Goal: Transaction & Acquisition: Register for event/course

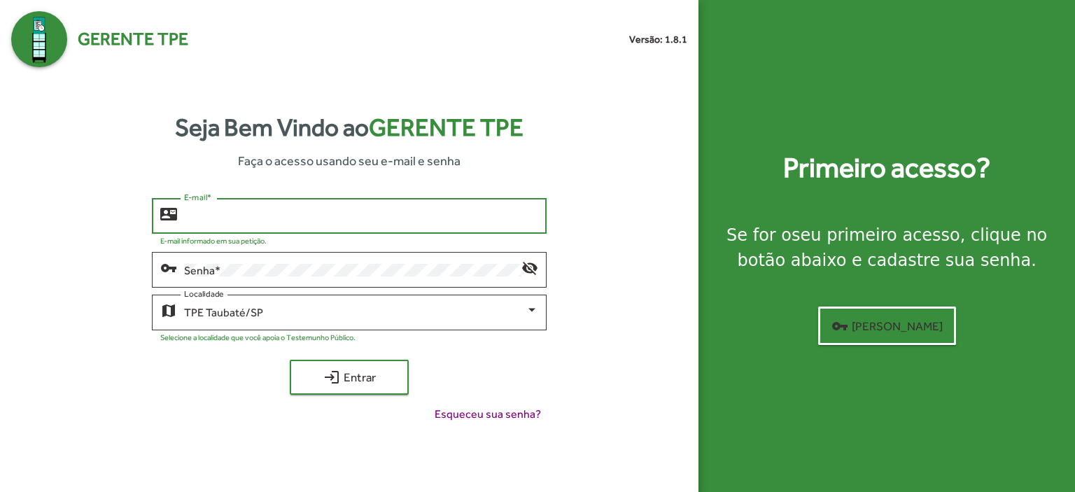
click at [193, 219] on input "E-mail *" at bounding box center [361, 216] width 354 height 13
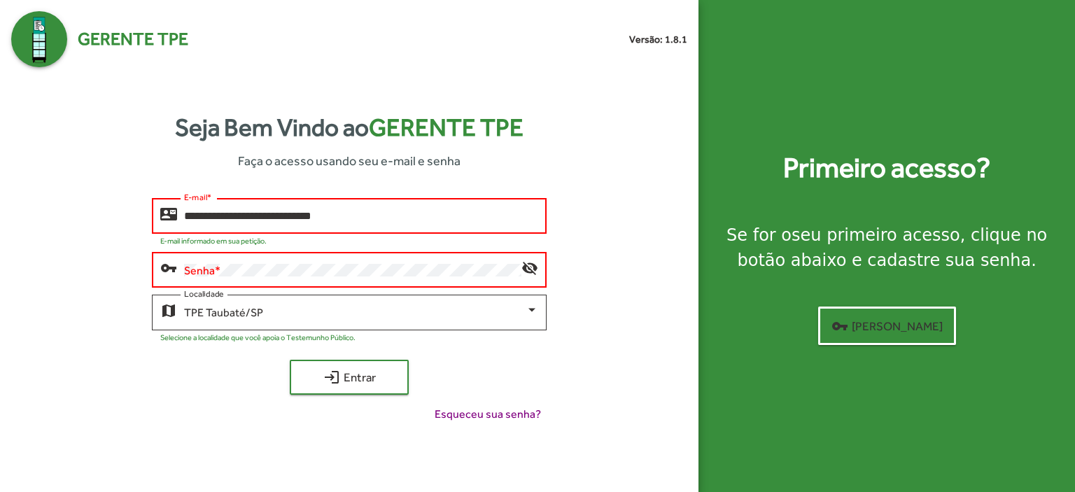
click at [351, 215] on input "**********" at bounding box center [361, 216] width 354 height 13
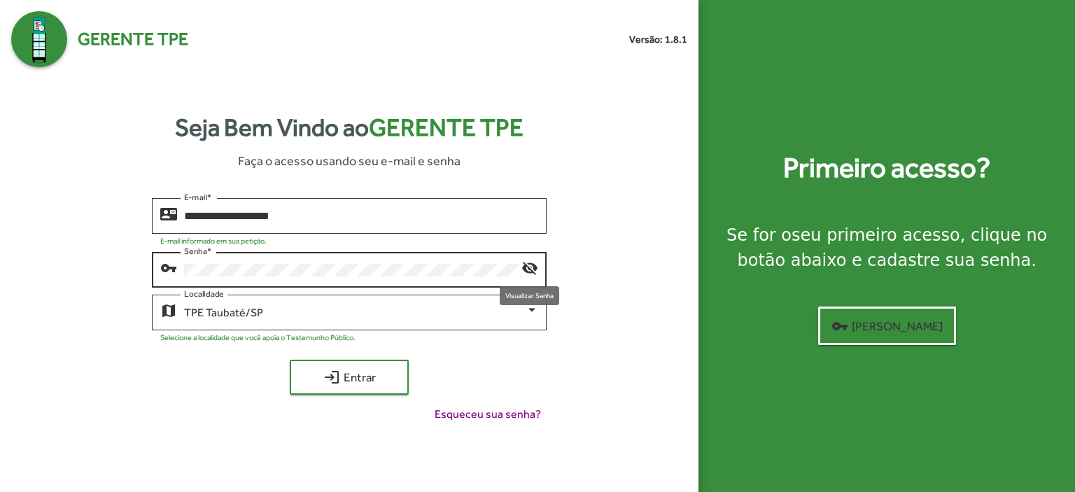
click at [529, 267] on mat-icon "visibility_off" at bounding box center [529, 267] width 17 height 17
click at [527, 265] on mat-icon "visibility" at bounding box center [529, 267] width 17 height 17
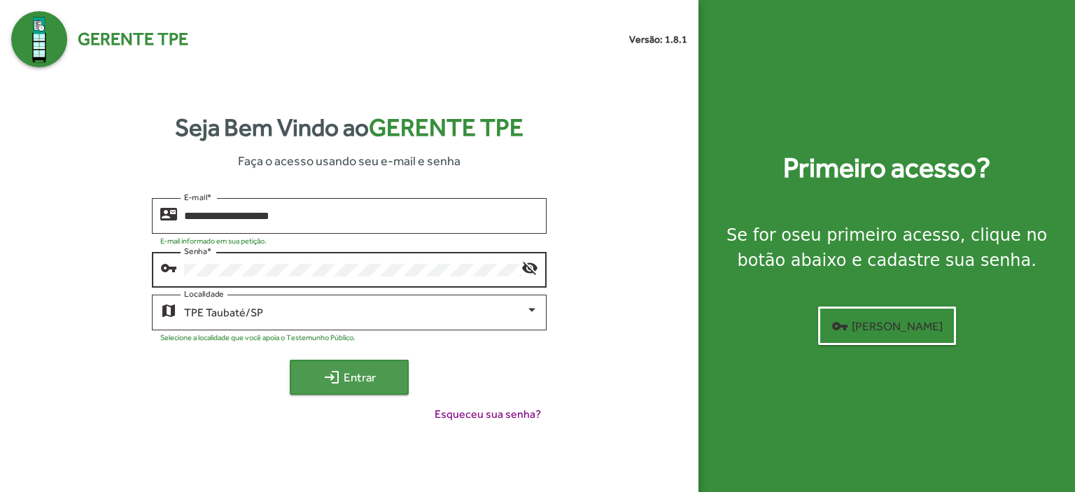
click at [362, 368] on span "login Entrar" at bounding box center [349, 377] width 94 height 25
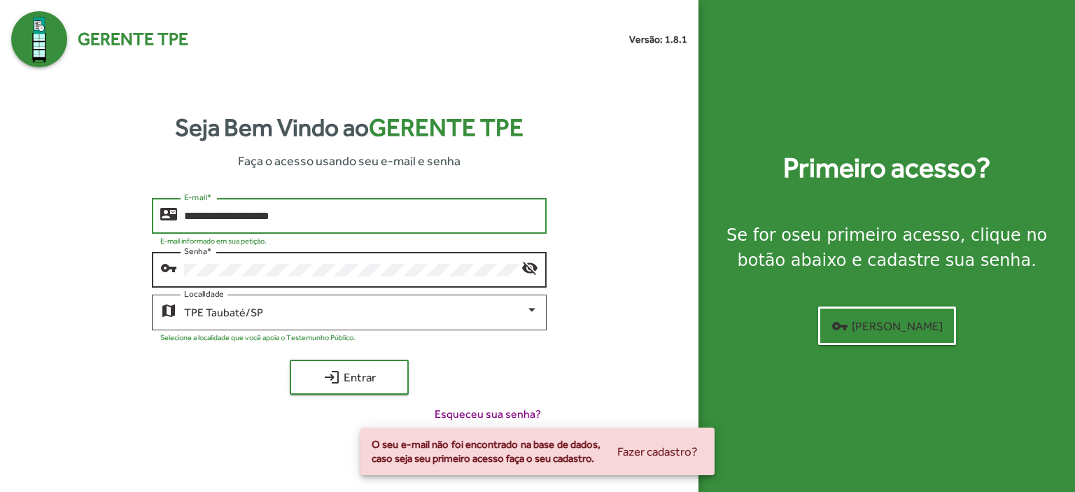
click at [224, 216] on input "**********" at bounding box center [361, 216] width 354 height 13
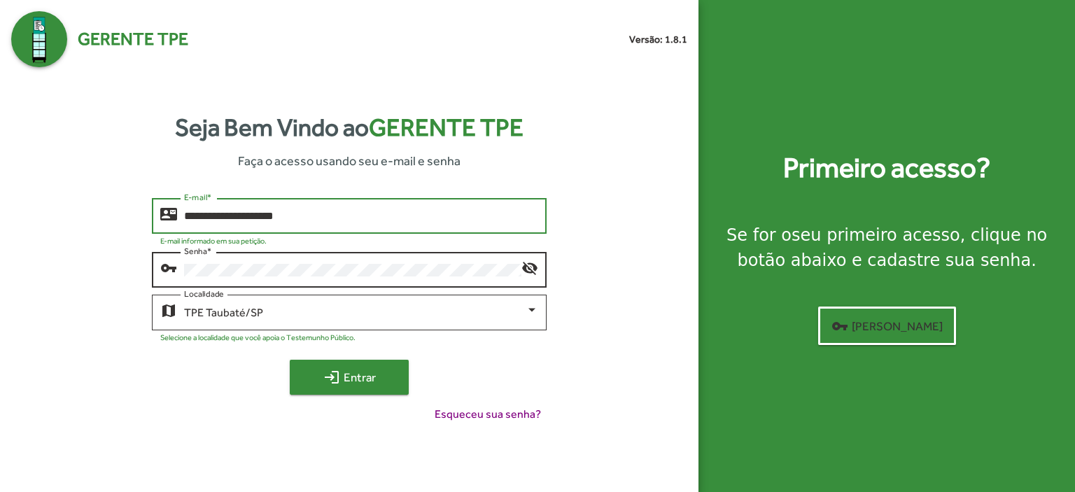
type input "**********"
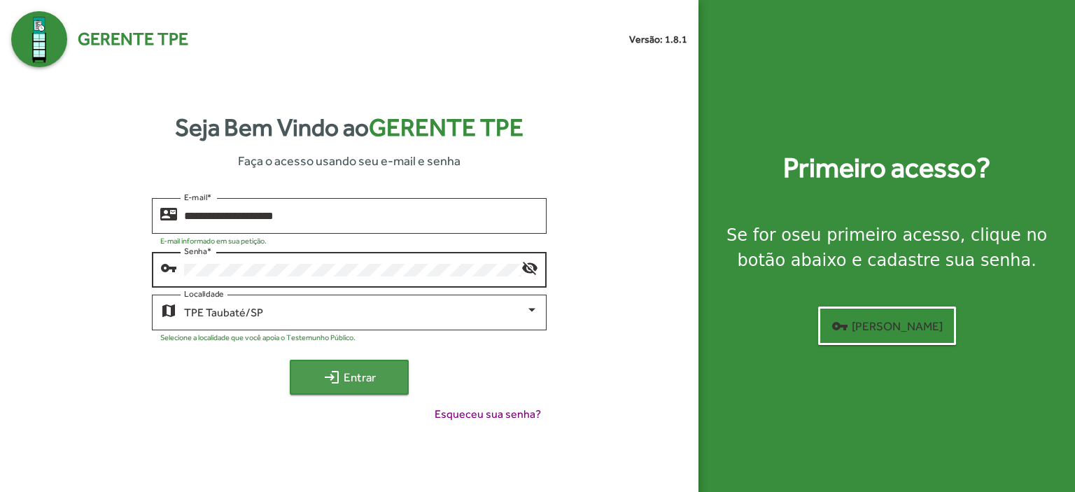
click at [364, 375] on span "login Entrar" at bounding box center [349, 377] width 94 height 25
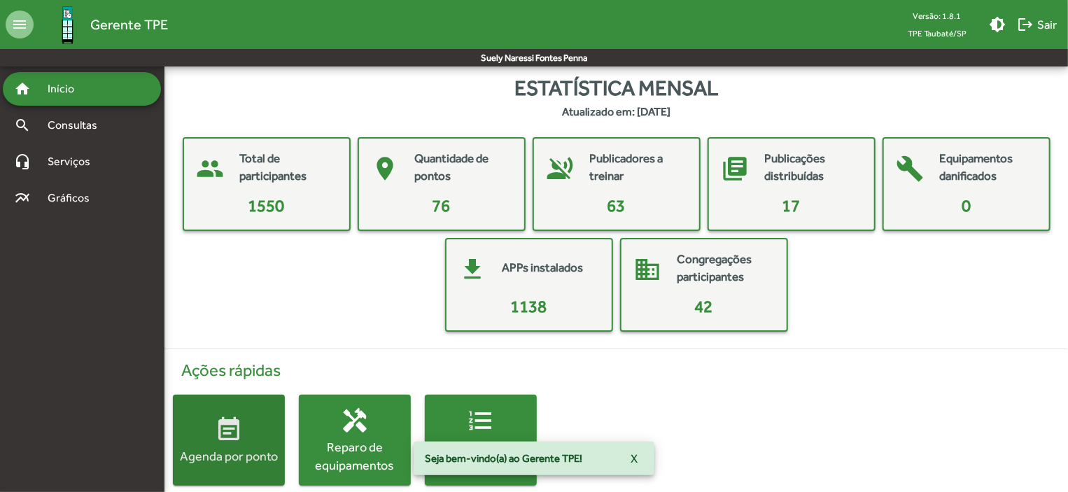
click at [218, 421] on mat-icon "event_note" at bounding box center [229, 430] width 28 height 28
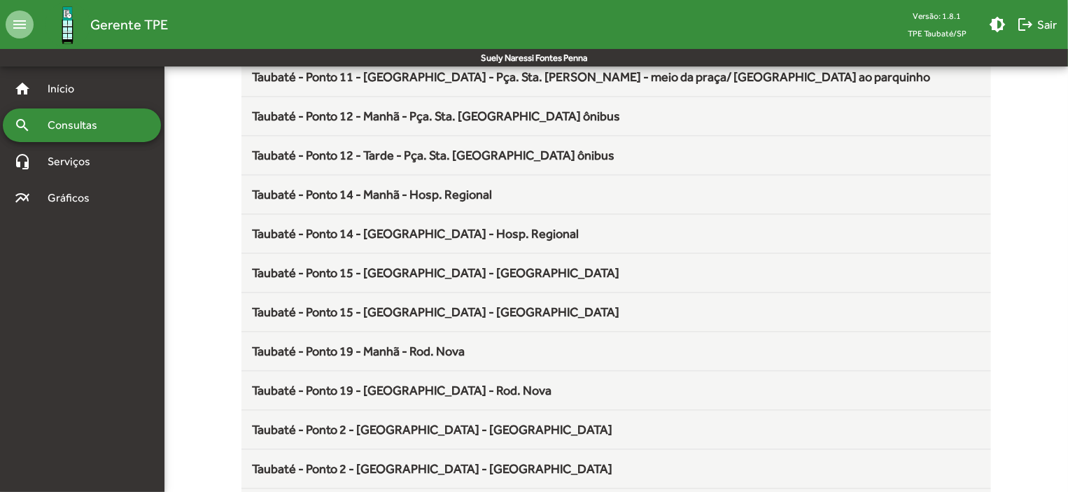
scroll to position [1845, 0]
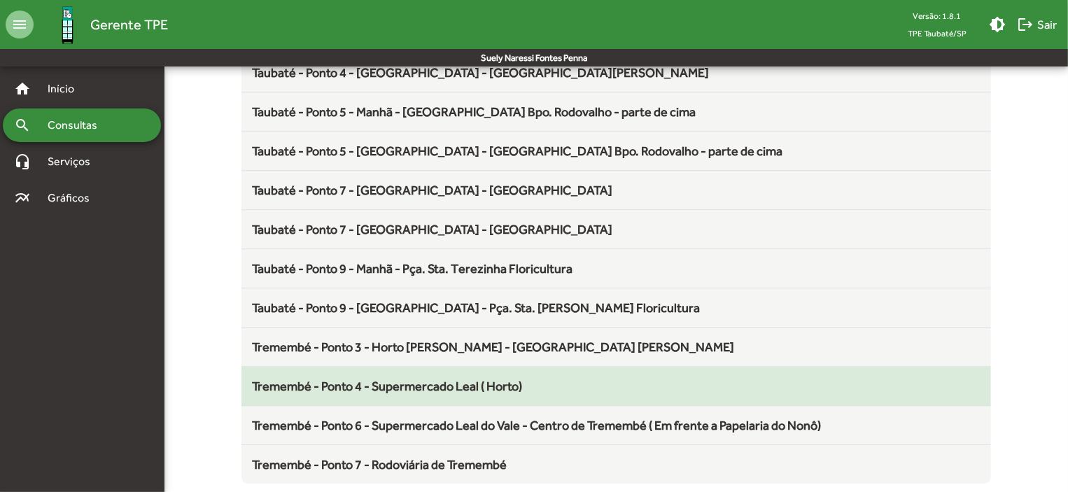
click at [420, 379] on span "Tremembé - Ponto 4 - Supermercado Leal ( Horto)" at bounding box center [388, 386] width 270 height 15
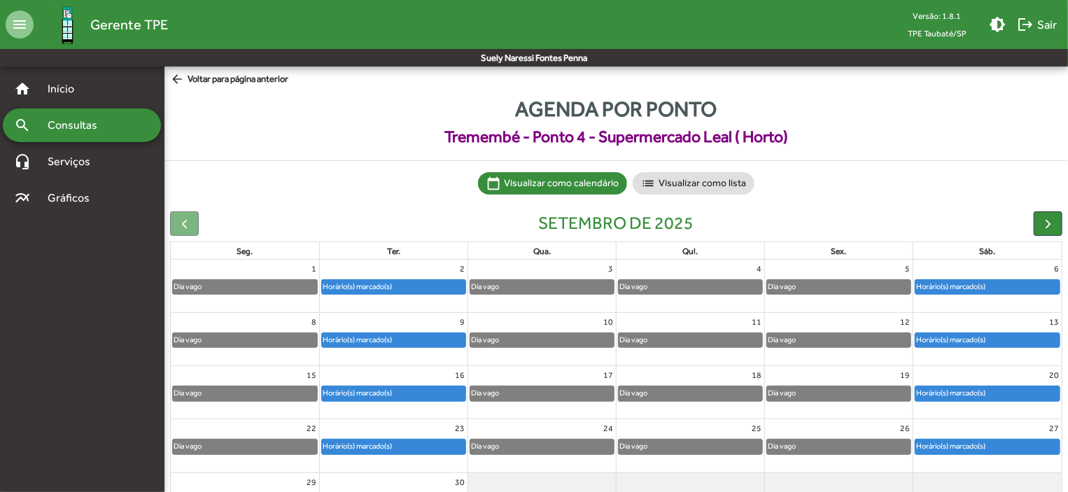
click at [1014, 285] on div "Horário(s) marcado(s)" at bounding box center [987, 287] width 144 height 14
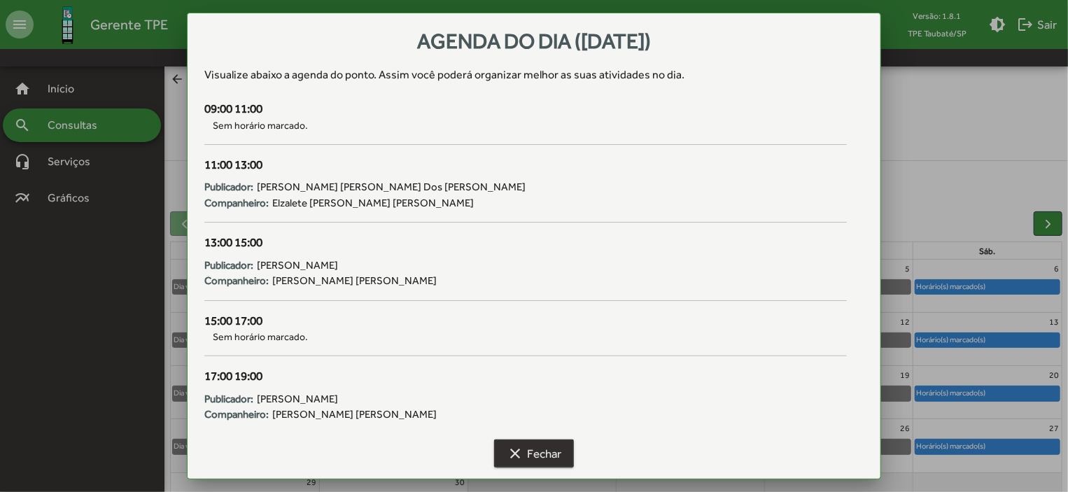
click at [536, 450] on span "clear Fechar" at bounding box center [534, 453] width 55 height 25
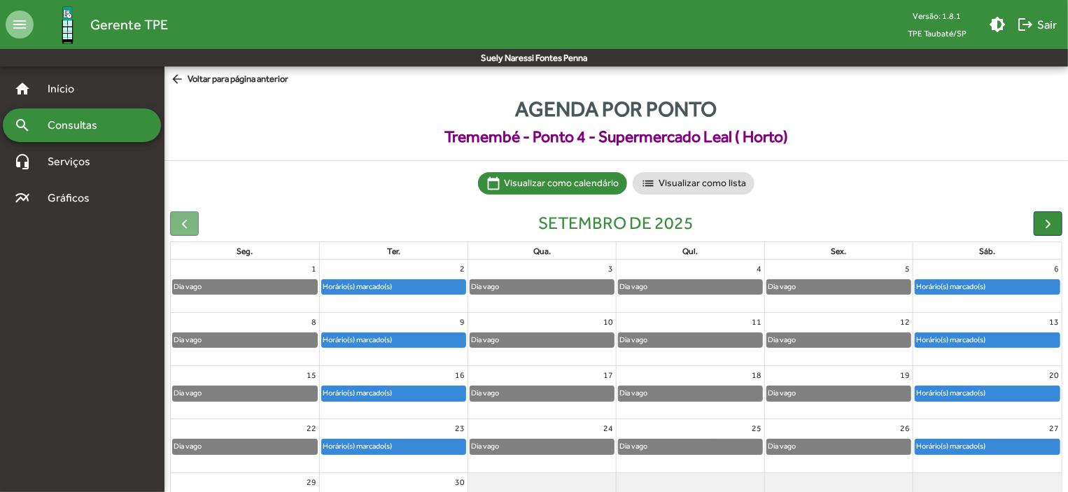
click at [407, 338] on div "Horário(s) marcado(s)" at bounding box center [393, 340] width 143 height 14
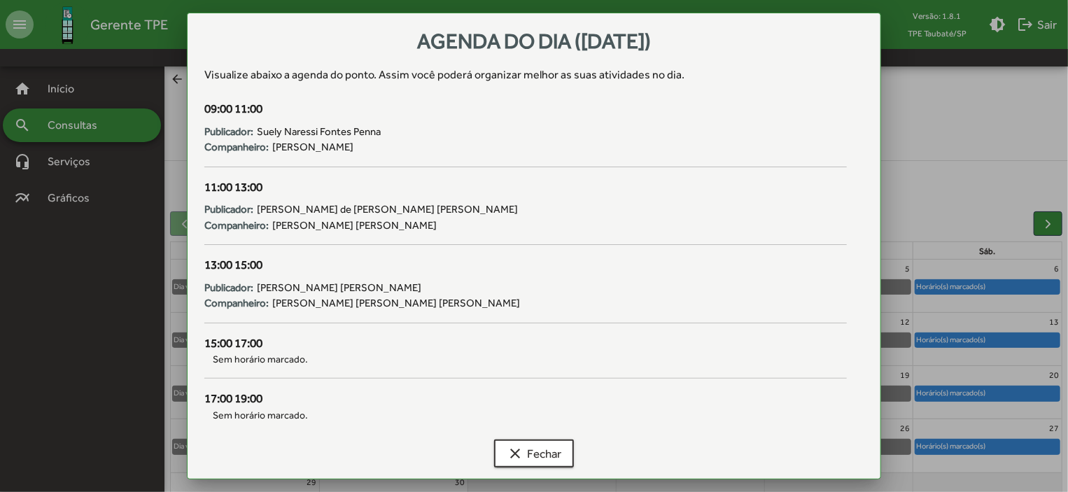
click at [174, 78] on div at bounding box center [534, 246] width 1068 height 492
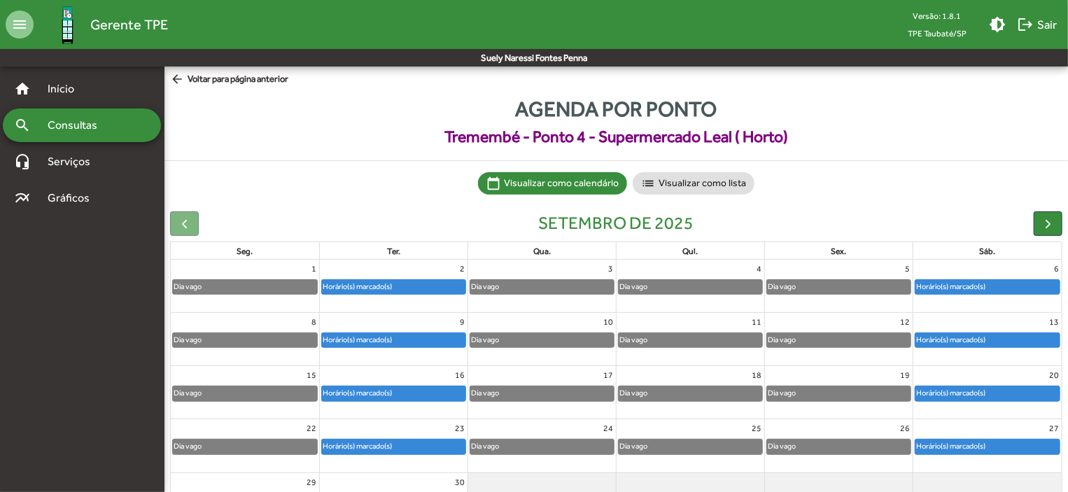
click at [174, 78] on mat-icon "arrow_back" at bounding box center [178, 79] width 17 height 15
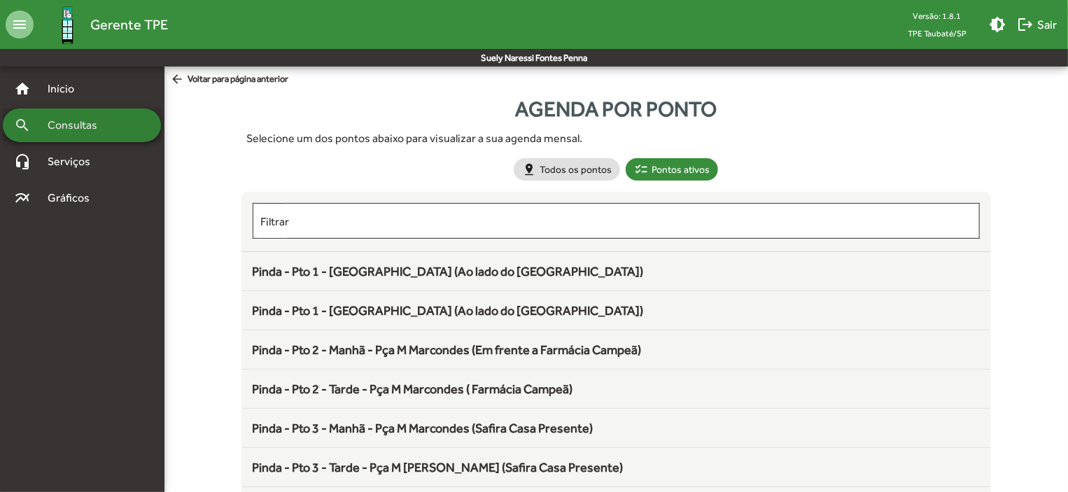
click at [76, 116] on div "search Consultas" at bounding box center [82, 125] width 158 height 34
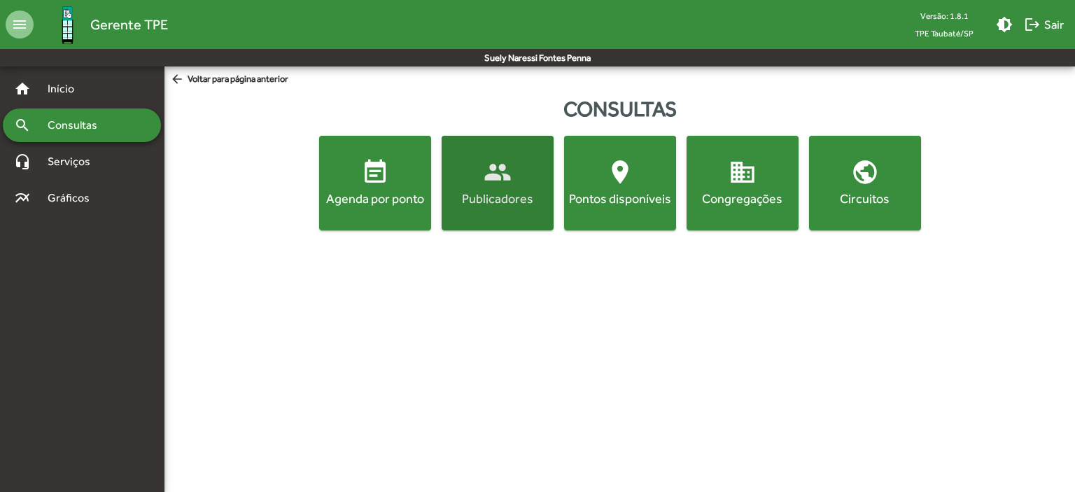
click at [474, 176] on span "people Publicadores" at bounding box center [497, 182] width 106 height 49
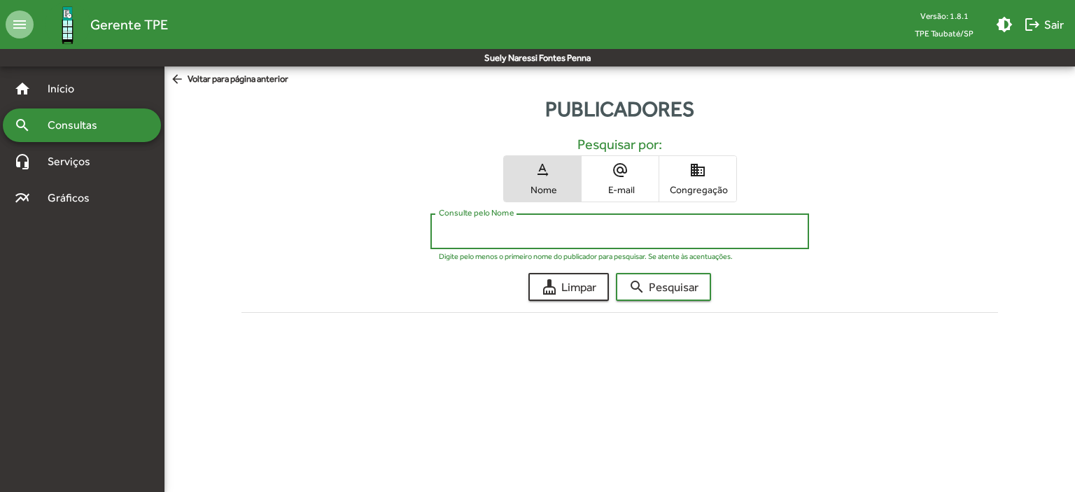
click at [465, 230] on input "Consulte pelo Nome" at bounding box center [619, 231] width 361 height 13
type input "*****"
click at [659, 279] on span "search Pesquisar" at bounding box center [663, 286] width 70 height 25
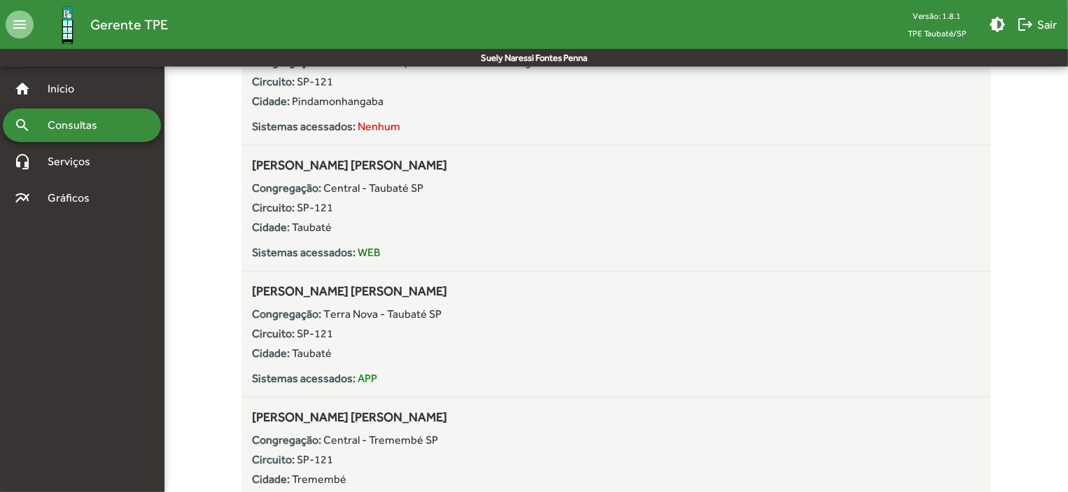
scroll to position [630, 0]
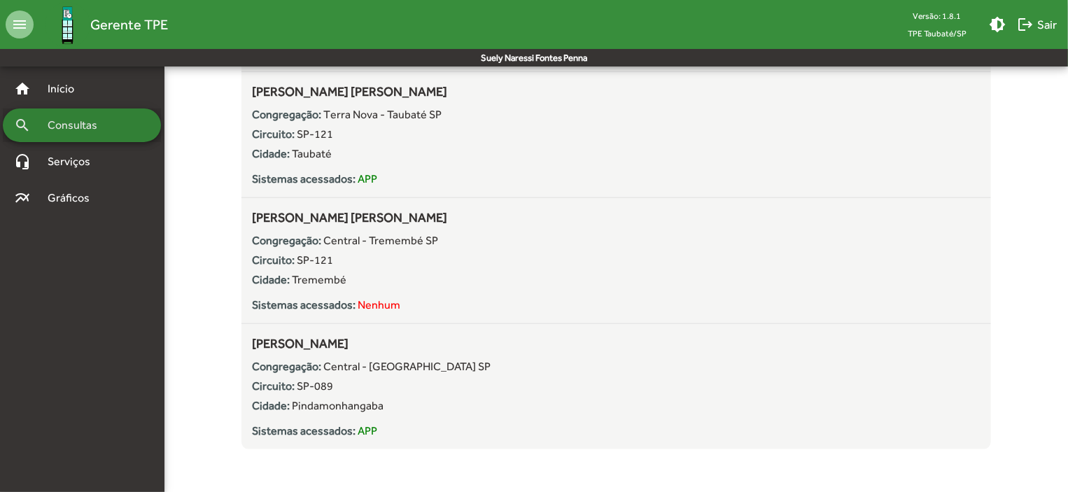
click at [93, 124] on span "Consultas" at bounding box center [77, 125] width 76 height 17
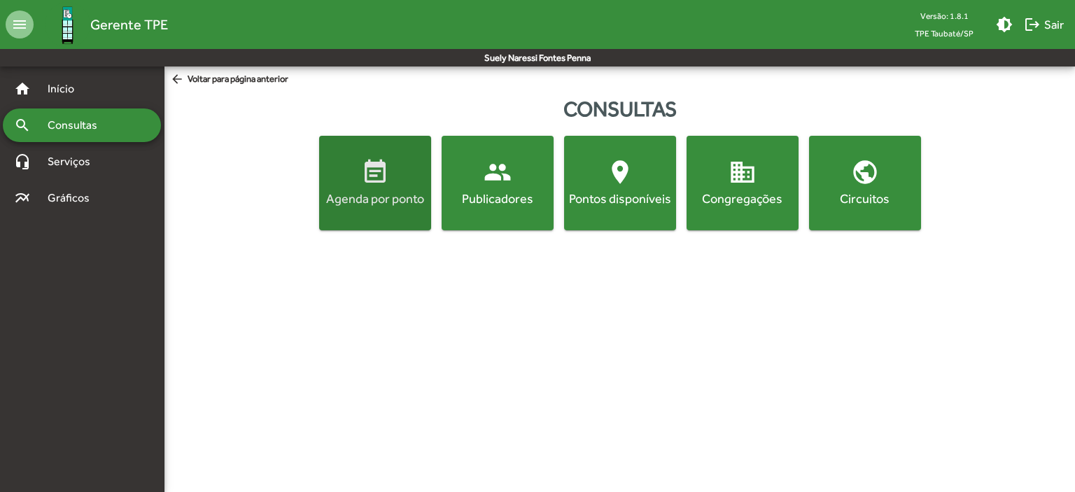
click at [351, 162] on span "event_note Agenda por ponto" at bounding box center [375, 182] width 106 height 49
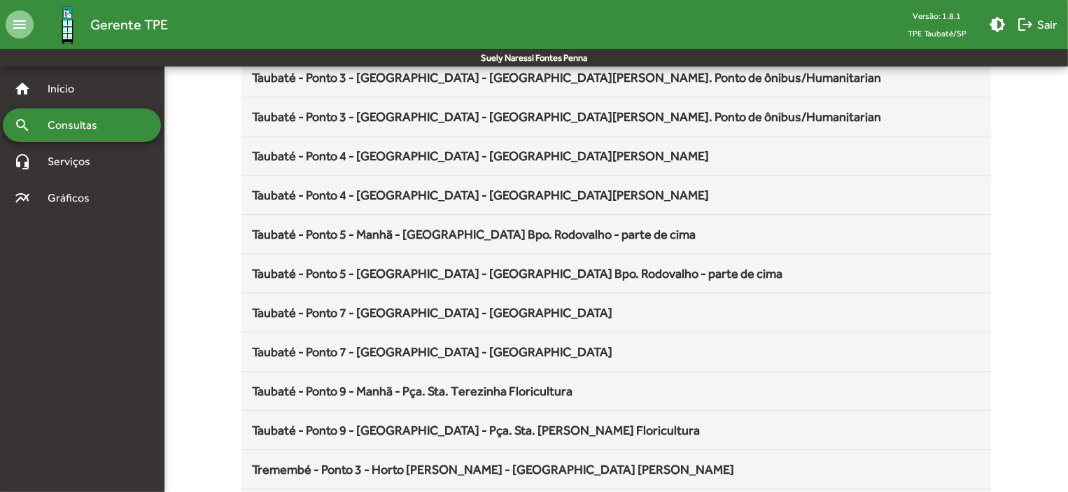
scroll to position [1845, 0]
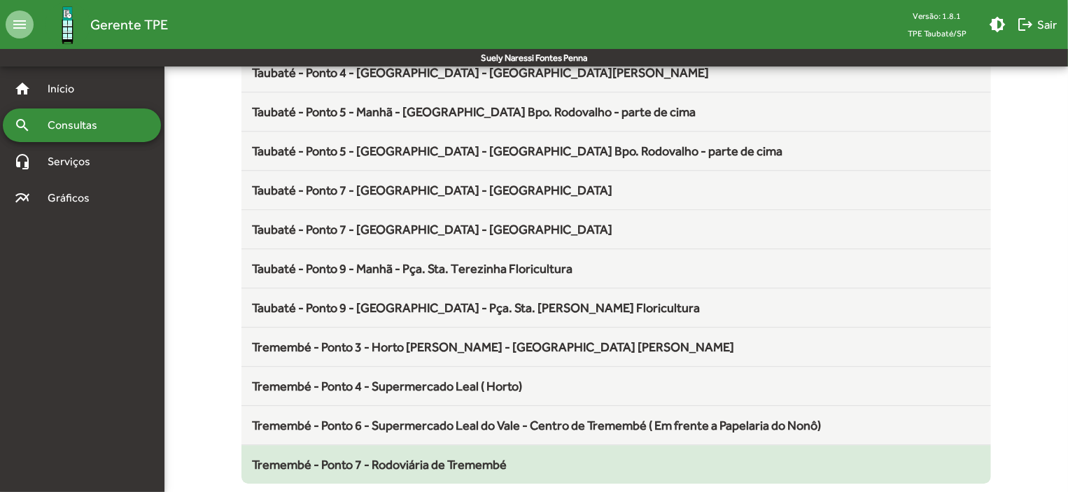
click at [484, 460] on span "Tremembé - Ponto 7 - Rodoviária de Tremembé" at bounding box center [380, 464] width 255 height 15
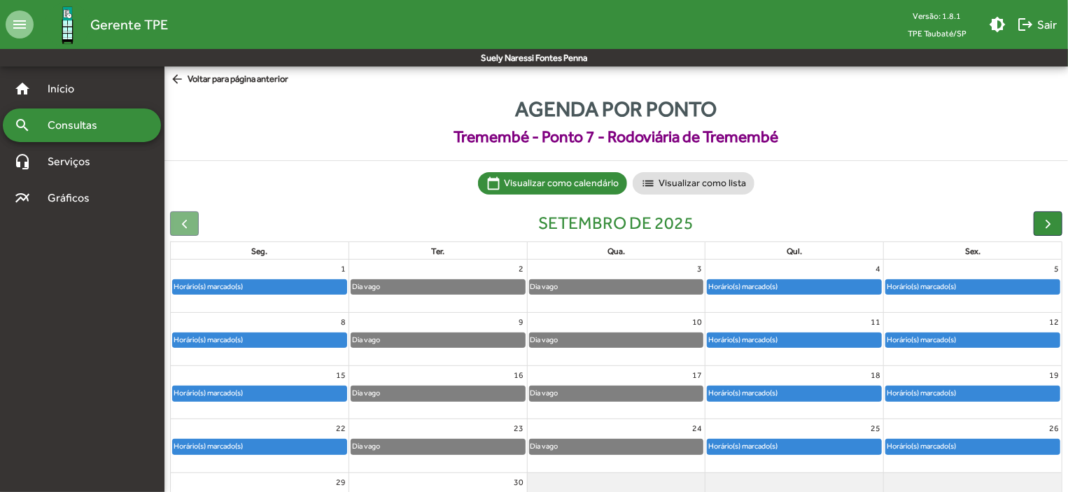
click at [1007, 286] on div "Horário(s) marcado(s)" at bounding box center [973, 287] width 174 height 14
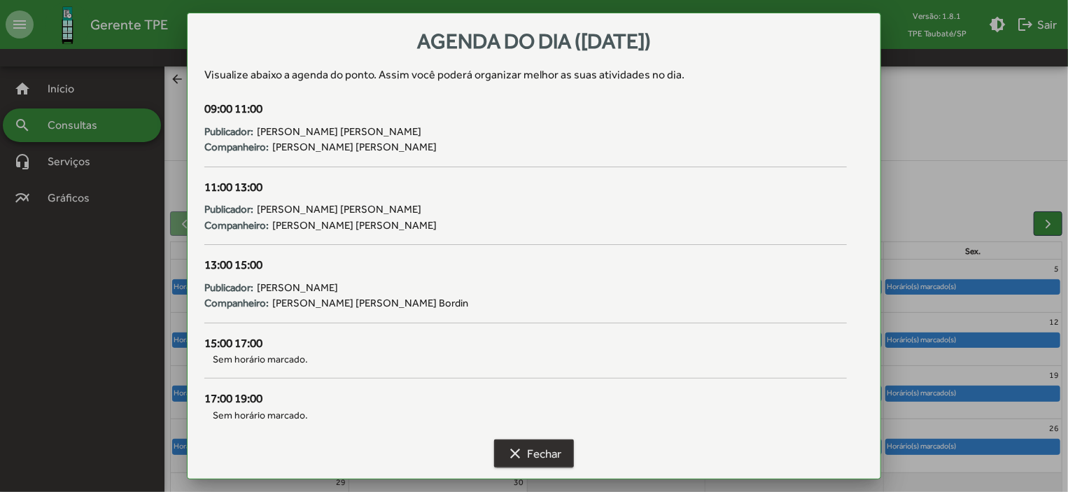
click at [530, 451] on span "clear Fechar" at bounding box center [534, 453] width 55 height 25
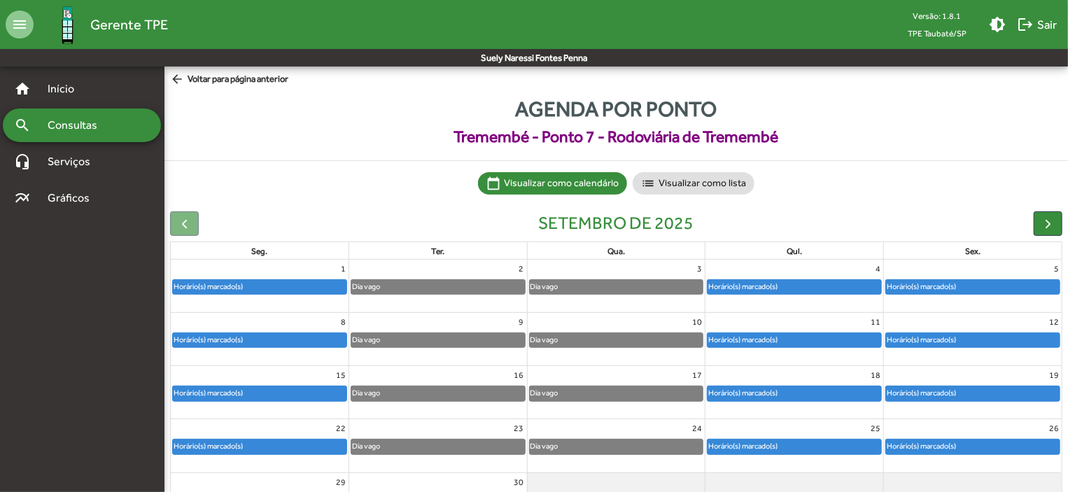
click at [176, 78] on mat-icon "arrow_back" at bounding box center [178, 79] width 17 height 15
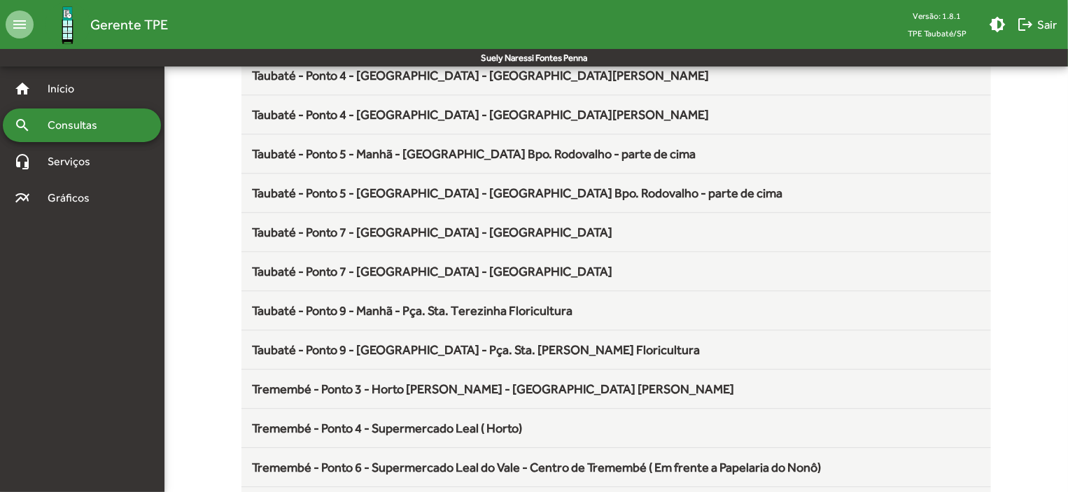
scroll to position [1845, 0]
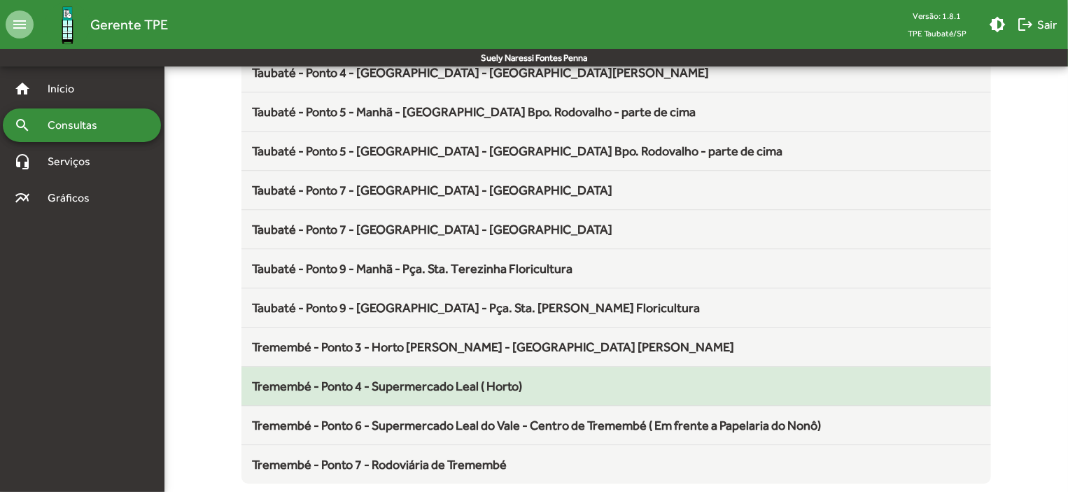
click at [432, 379] on span "Tremembé - Ponto 4 - Supermercado Leal ( Horto)" at bounding box center [388, 386] width 270 height 15
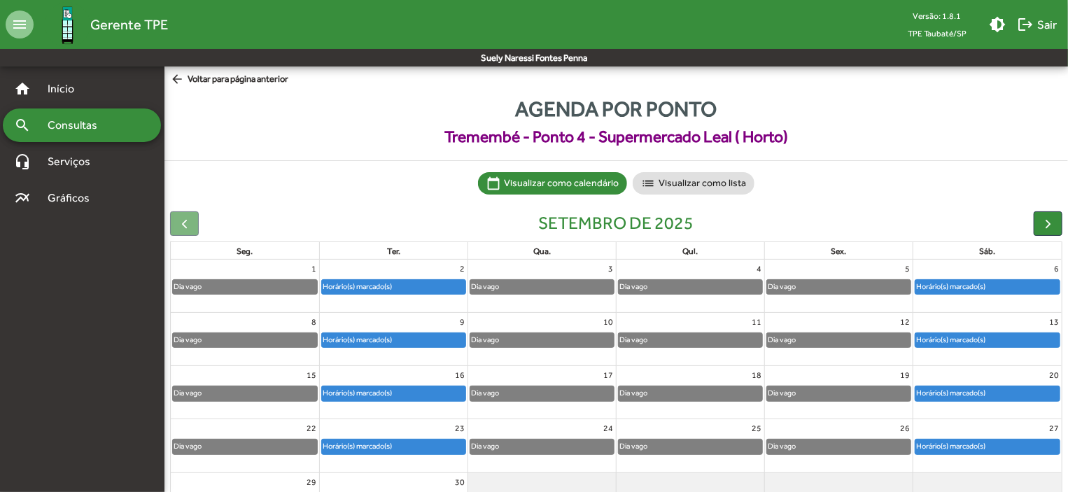
click at [1016, 288] on div "Horário(s) marcado(s)" at bounding box center [987, 287] width 144 height 14
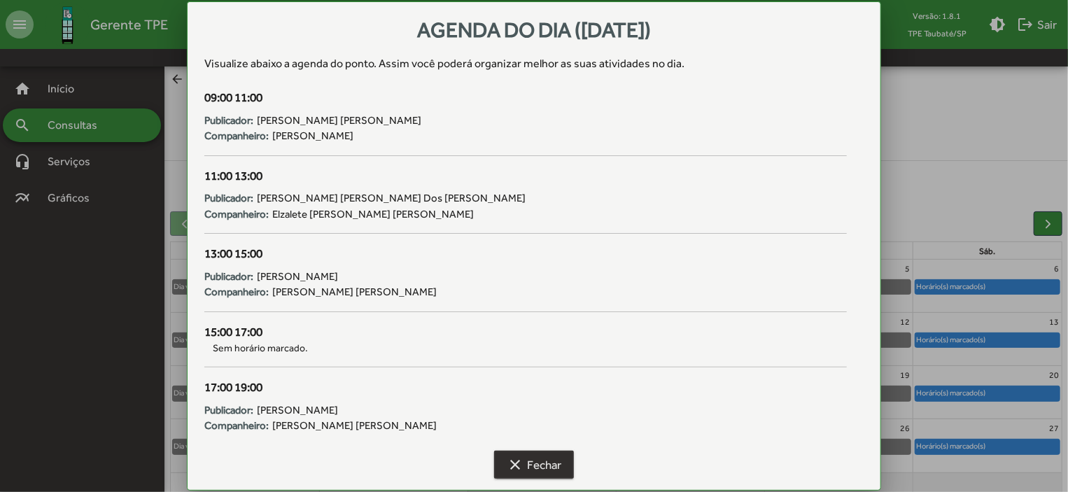
click at [526, 460] on span "clear Fechar" at bounding box center [534, 464] width 55 height 25
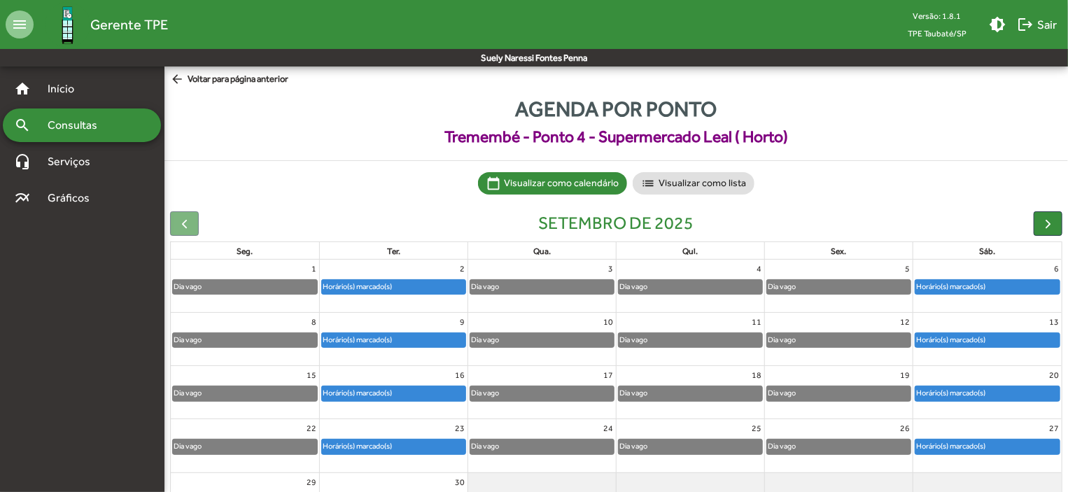
click at [177, 73] on mat-icon "arrow_back" at bounding box center [178, 79] width 17 height 15
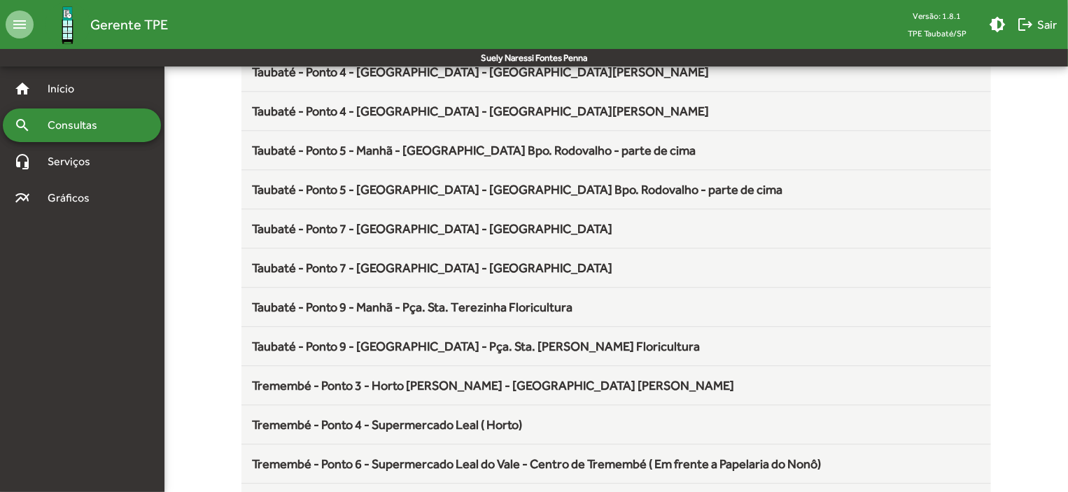
scroll to position [1845, 0]
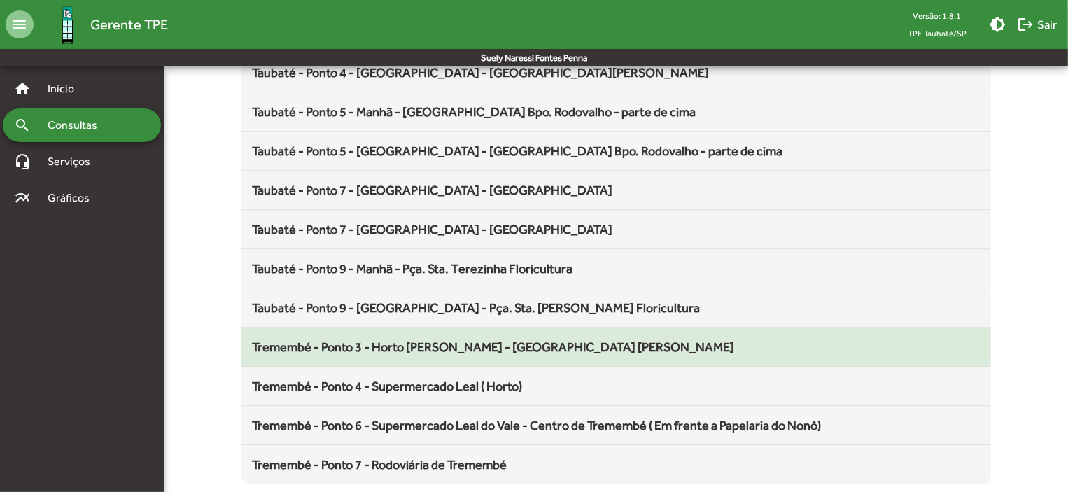
click at [496, 344] on span "Tremembé - Ponto 3 - Horto Florestal - [GEOGRAPHIC_DATA] Domingo" at bounding box center [494, 346] width 482 height 15
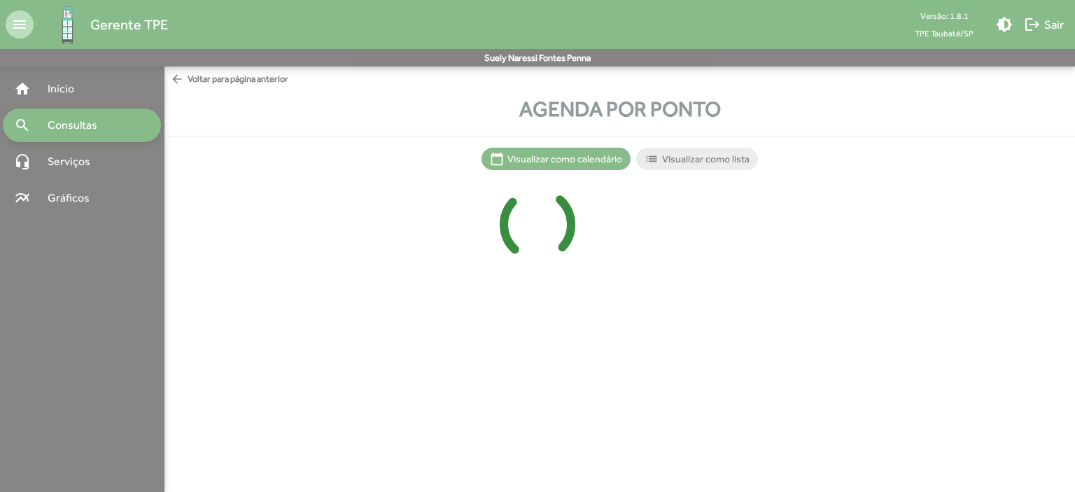
click at [496, 344] on div at bounding box center [537, 246] width 1075 height 492
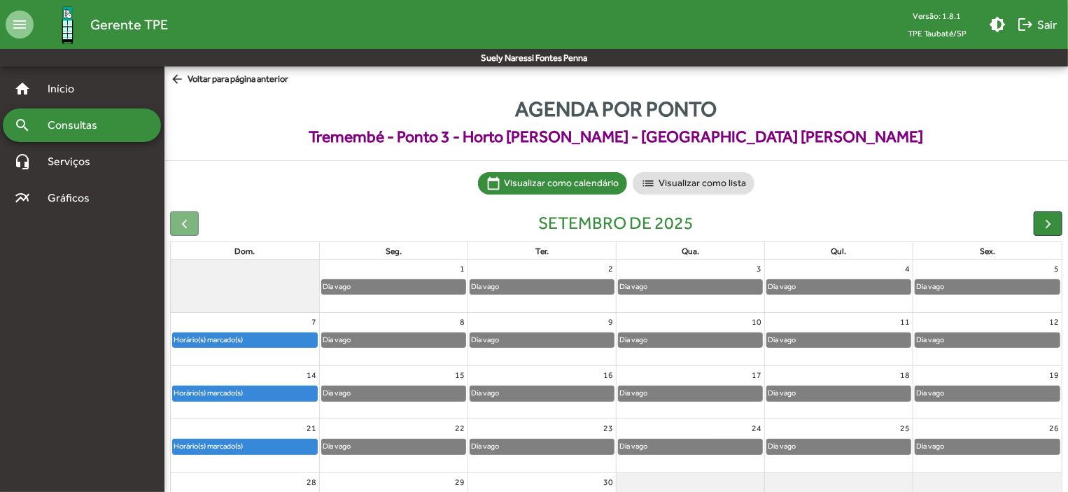
click at [240, 341] on div "Horário(s) marcado(s)" at bounding box center [208, 339] width 71 height 13
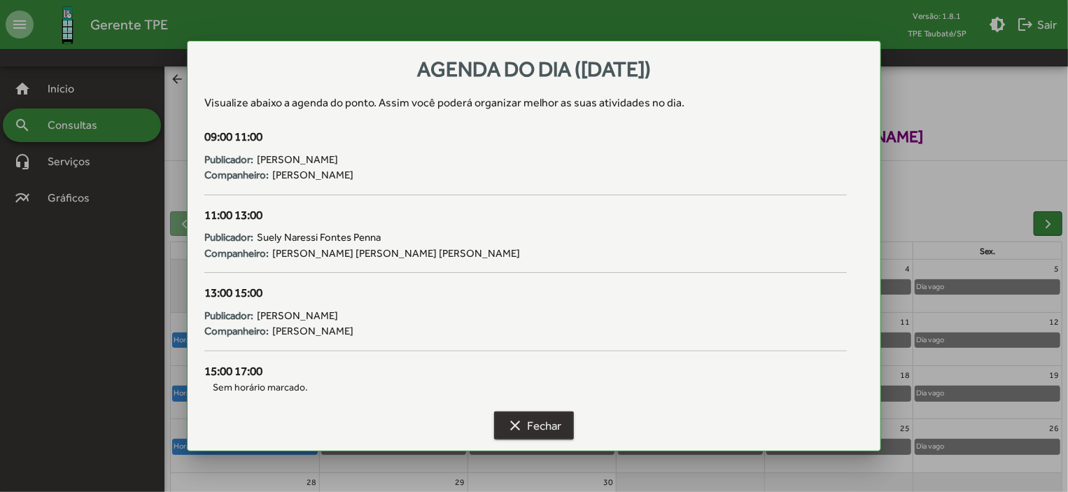
click at [533, 430] on span "clear Fechar" at bounding box center [534, 425] width 55 height 25
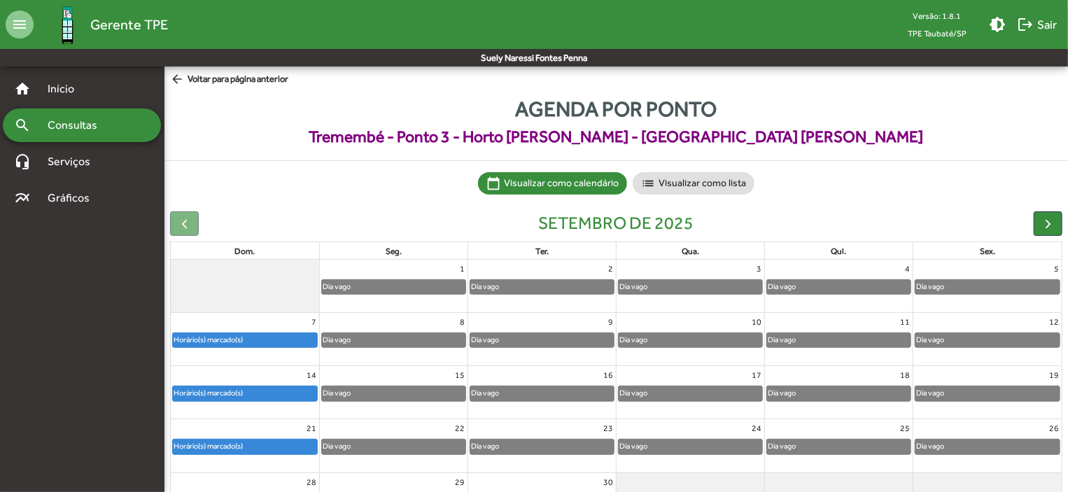
click at [286, 334] on div "Horário(s) marcado(s)" at bounding box center [245, 340] width 144 height 14
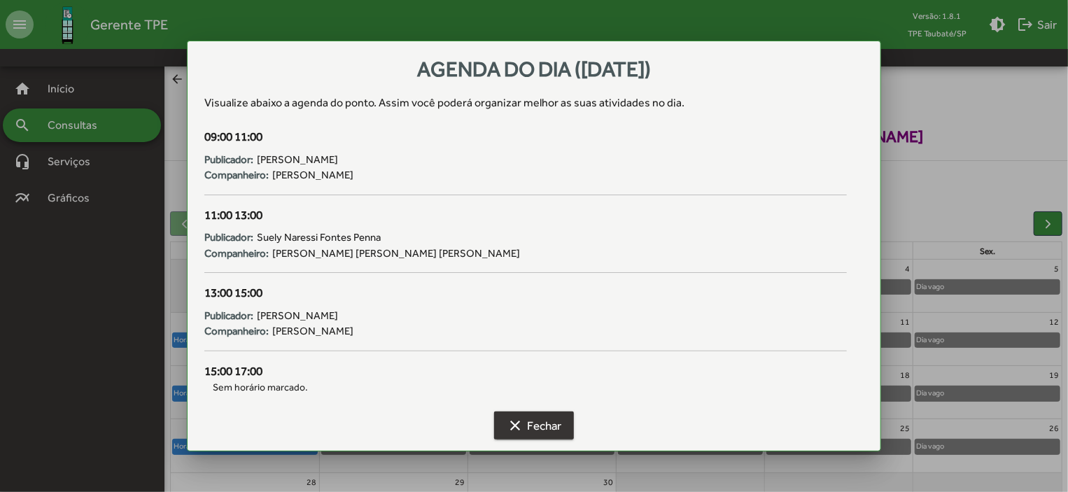
click at [526, 420] on span "clear Fechar" at bounding box center [534, 425] width 55 height 25
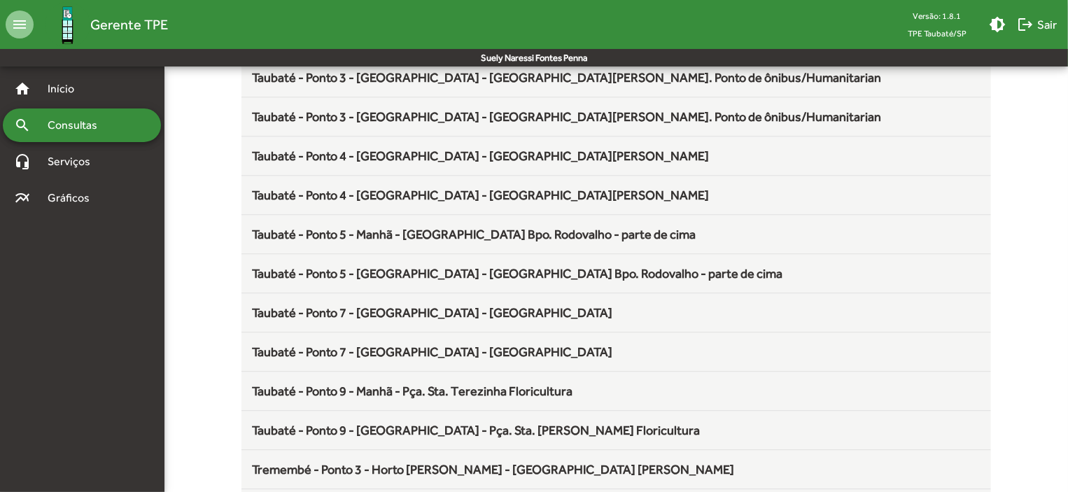
scroll to position [1845, 0]
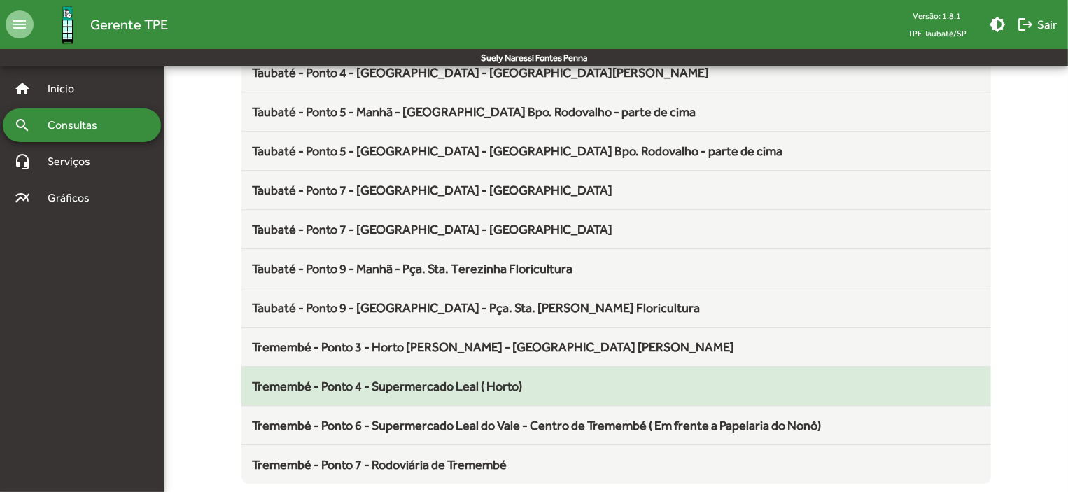
click at [475, 382] on span "Tremembé - Ponto 4 - Supermercado Leal ( Horto)" at bounding box center [388, 386] width 270 height 15
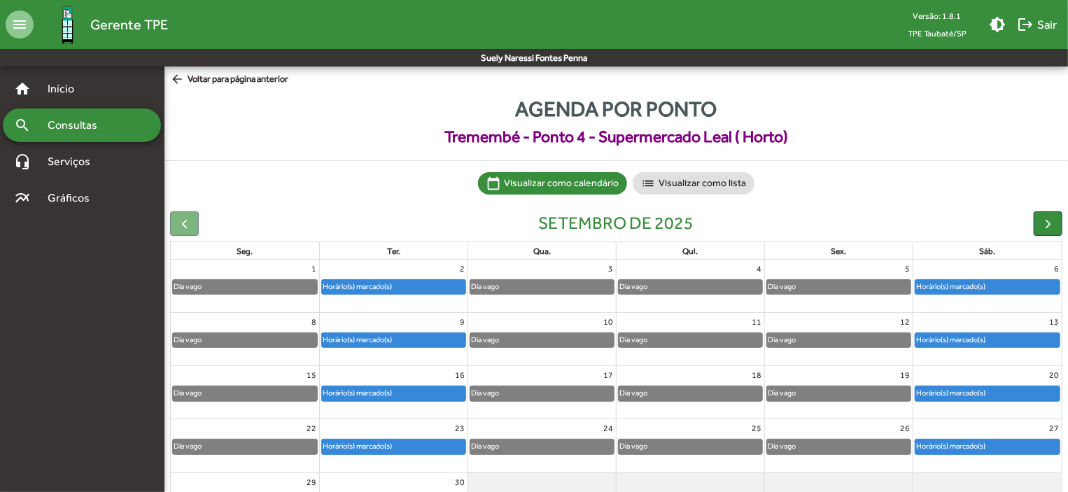
click at [1055, 290] on div "Horário(s) marcado(s)" at bounding box center [987, 287] width 144 height 14
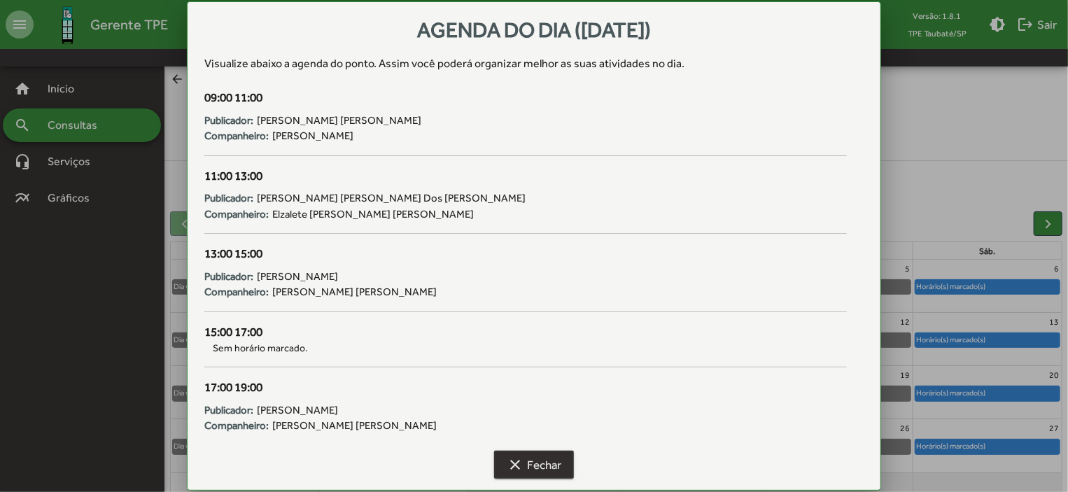
click at [540, 456] on span "clear Fechar" at bounding box center [534, 464] width 55 height 25
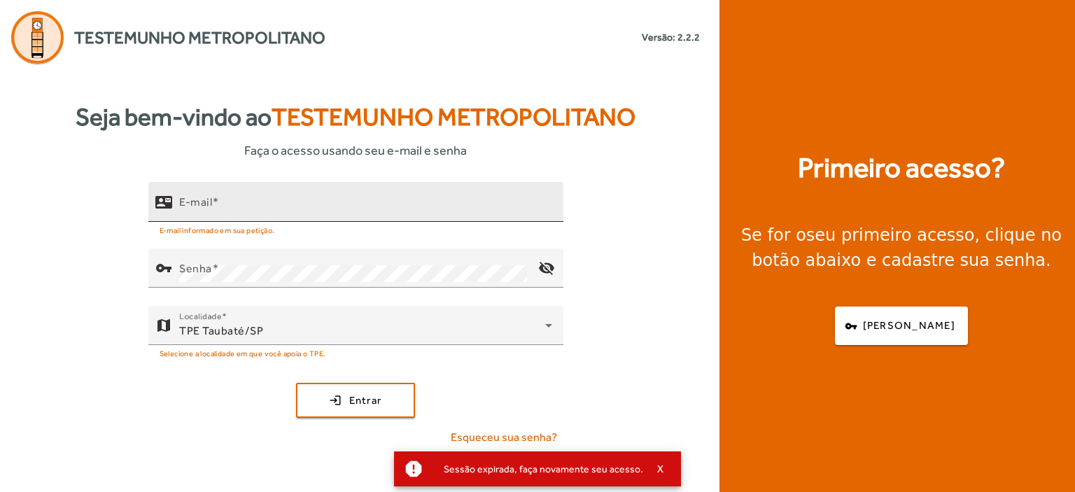
click at [206, 205] on mat-label "E-mail" at bounding box center [195, 201] width 33 height 13
click at [206, 205] on input "E-mail" at bounding box center [365, 207] width 373 height 17
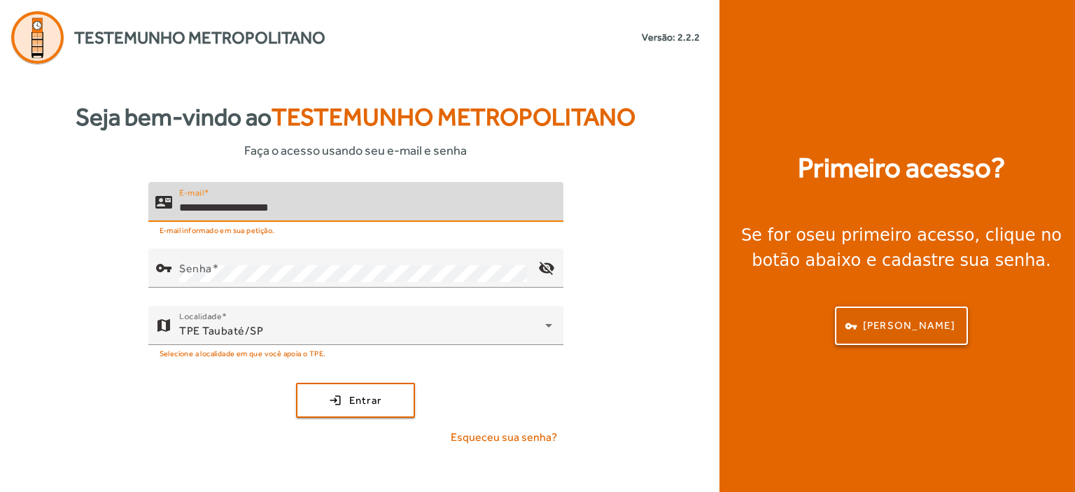
type input "**********"
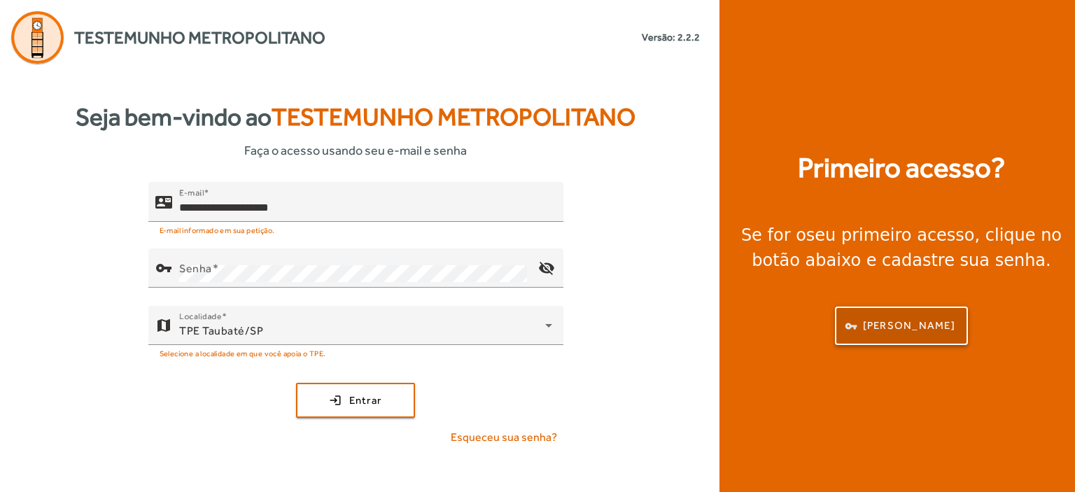
click at [896, 318] on span "[PERSON_NAME]" at bounding box center [909, 326] width 92 height 16
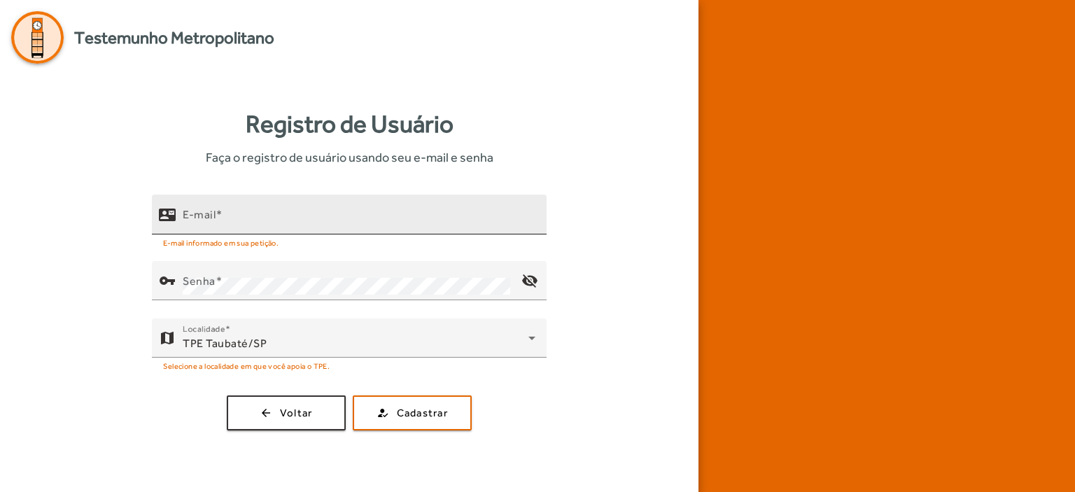
click at [202, 218] on mat-label "E-mail" at bounding box center [199, 214] width 33 height 13
click at [202, 218] on input "E-mail" at bounding box center [359, 220] width 353 height 17
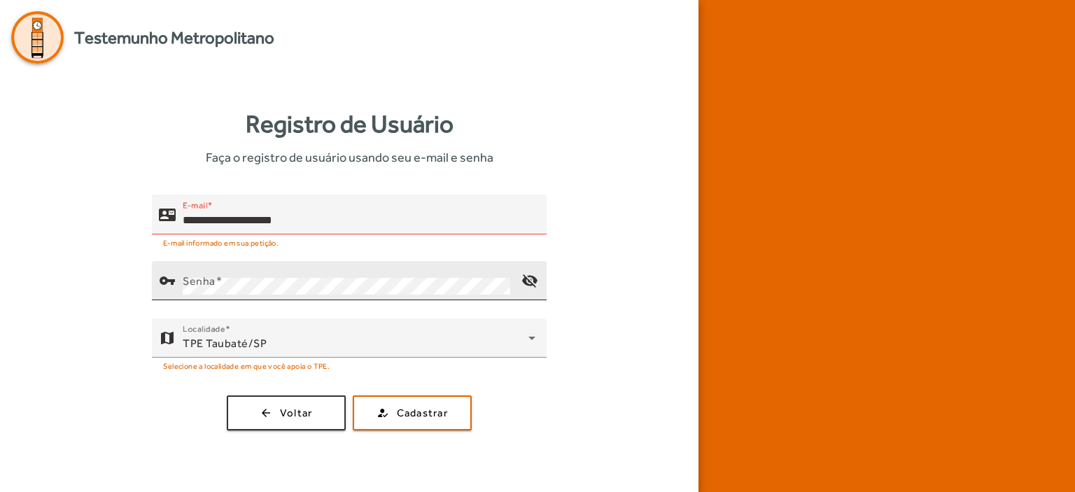
click at [185, 281] on mat-label "Senha" at bounding box center [199, 280] width 33 height 13
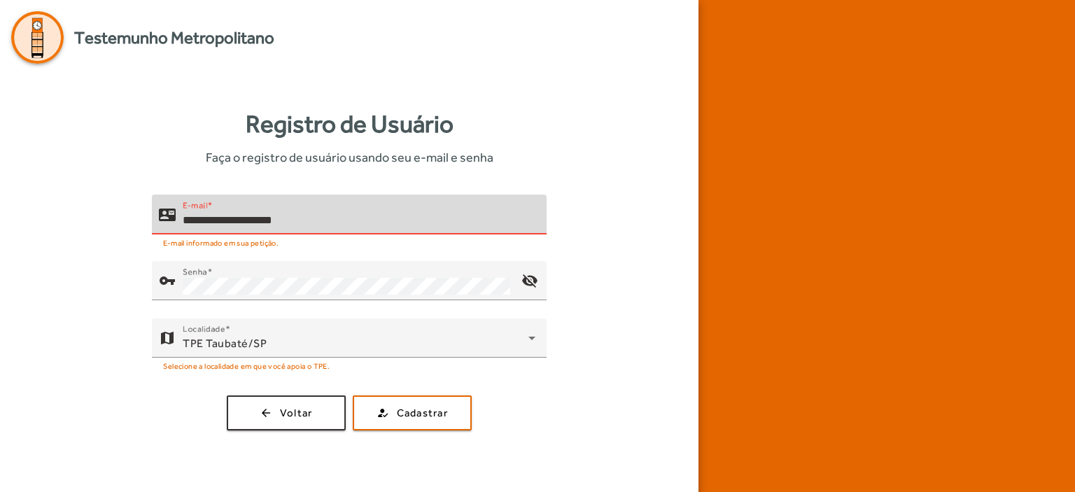
click at [258, 214] on input "**********" at bounding box center [359, 220] width 353 height 17
type input "**********"
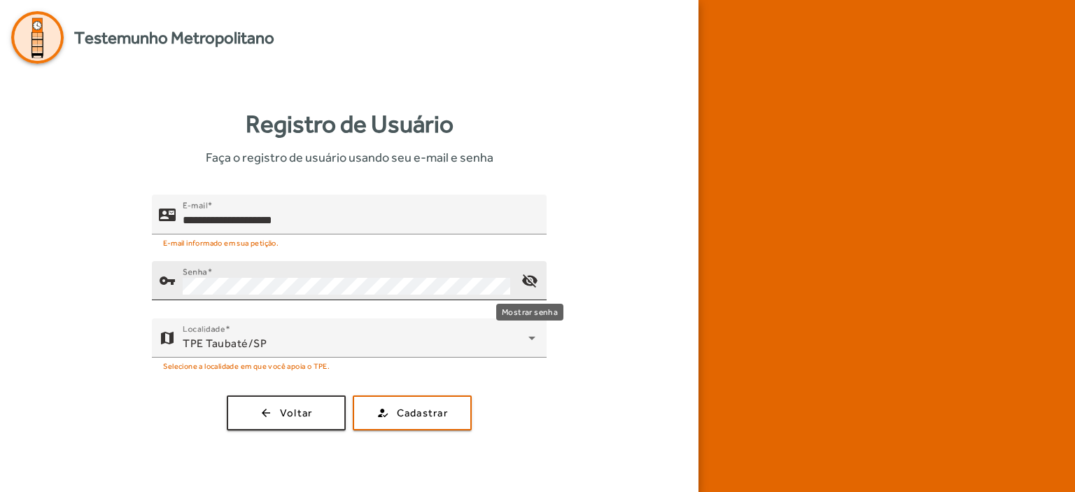
click at [534, 281] on mat-icon "visibility_off" at bounding box center [530, 281] width 34 height 34
click at [411, 408] on span "Cadastrar" at bounding box center [422, 413] width 51 height 16
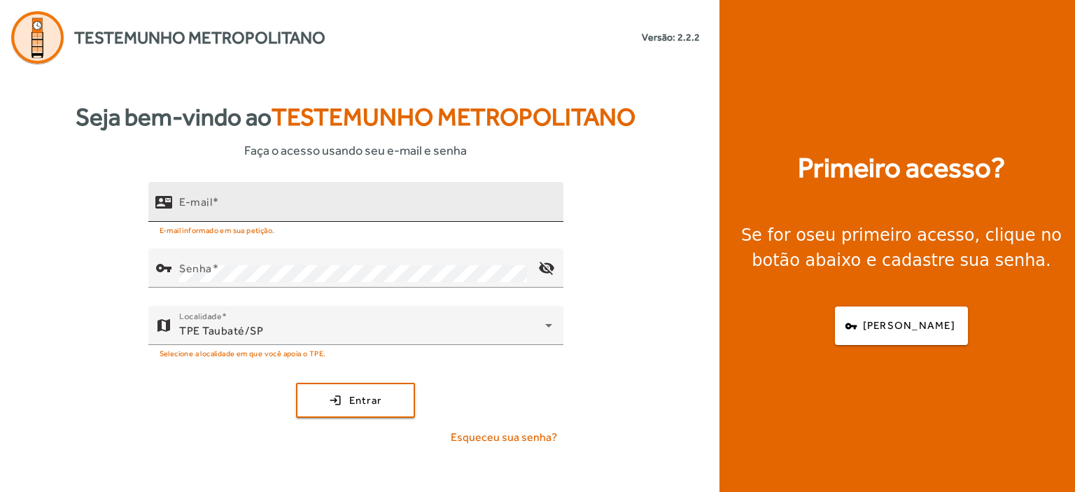
click at [185, 195] on mat-label "E-mail" at bounding box center [195, 201] width 33 height 13
click at [185, 199] on input "E-mail" at bounding box center [365, 207] width 373 height 17
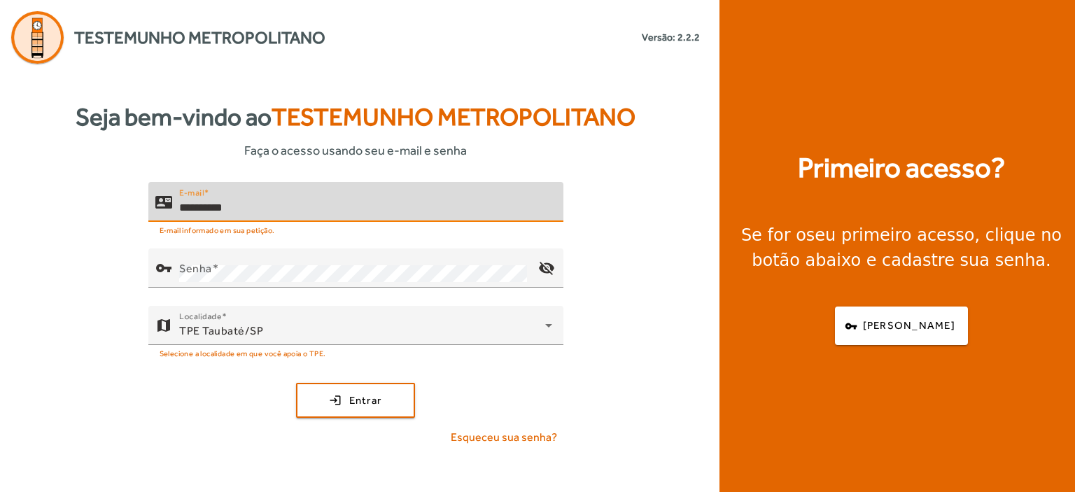
click at [194, 206] on input "**********" at bounding box center [365, 207] width 373 height 17
click at [248, 206] on input "**********" at bounding box center [365, 207] width 373 height 17
type input "**********"
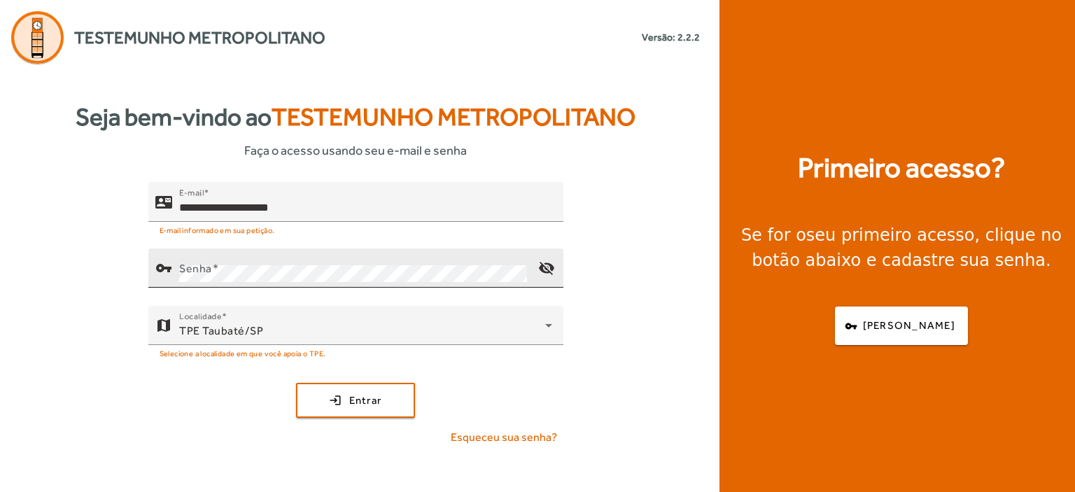
click at [180, 267] on mat-label "Senha" at bounding box center [195, 268] width 33 height 13
click at [544, 265] on mat-icon "visibility_off" at bounding box center [546, 268] width 34 height 34
click at [544, 265] on mat-icon "visibility" at bounding box center [546, 268] width 34 height 34
click at [369, 402] on span "Entrar" at bounding box center [365, 401] width 33 height 16
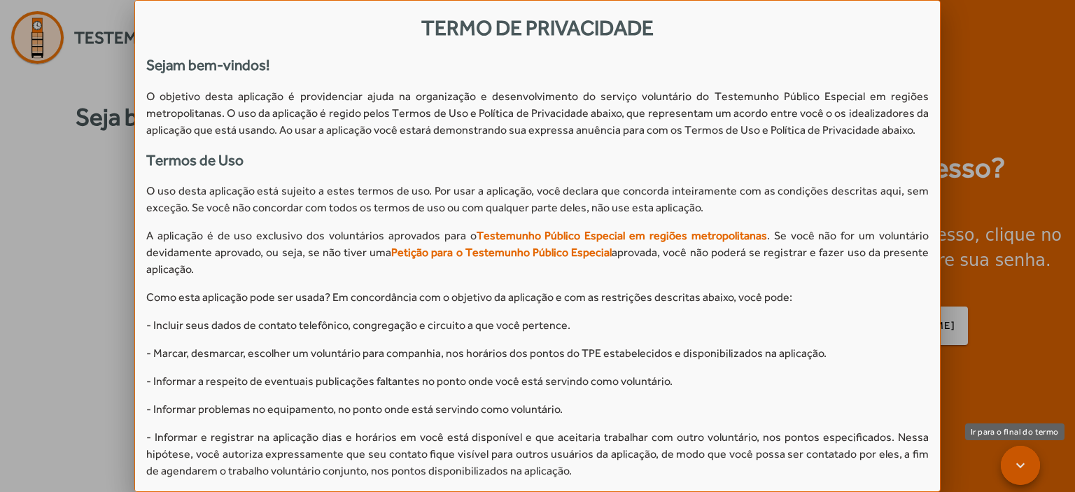
click at [1022, 467] on span at bounding box center [1021, 466] width 34 height 34
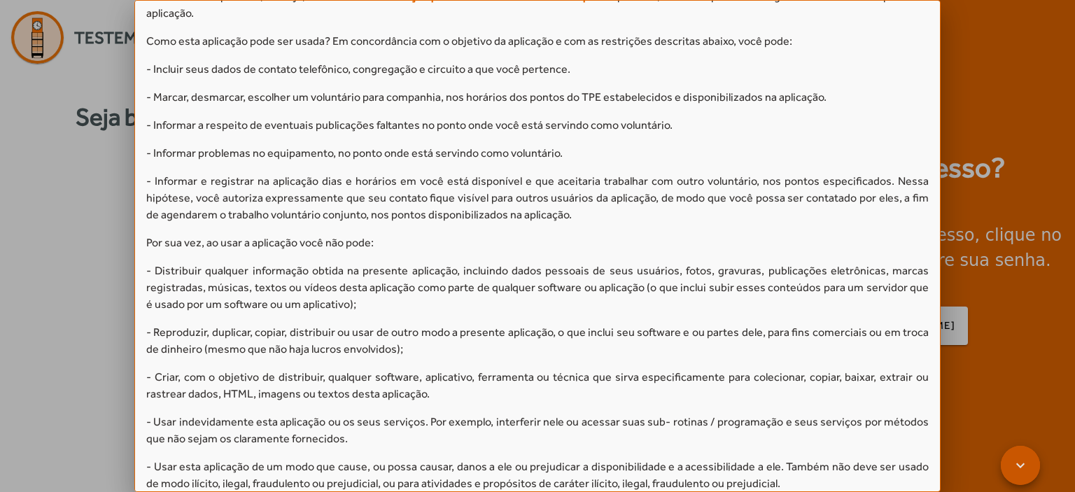
click at [1022, 467] on span at bounding box center [1021, 466] width 34 height 34
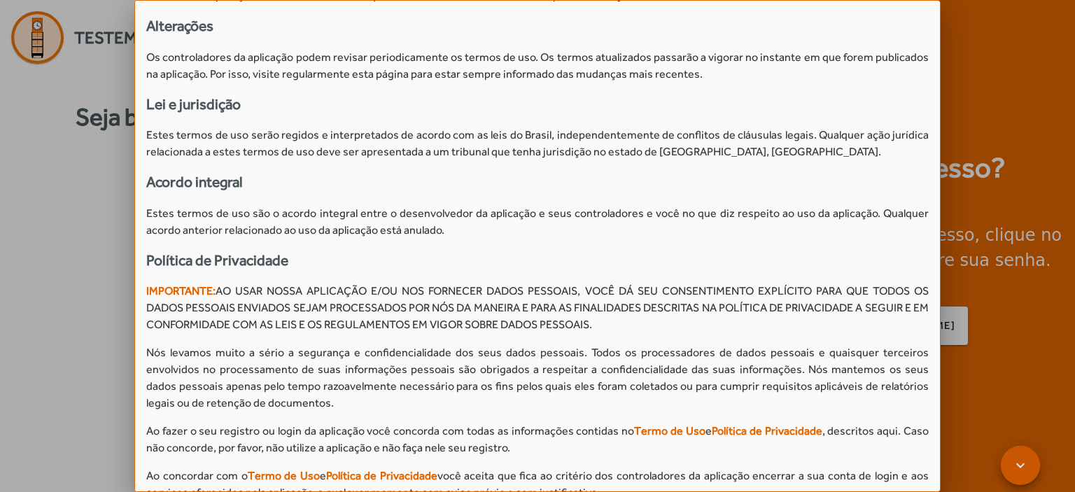
click at [1022, 467] on span at bounding box center [1021, 466] width 34 height 34
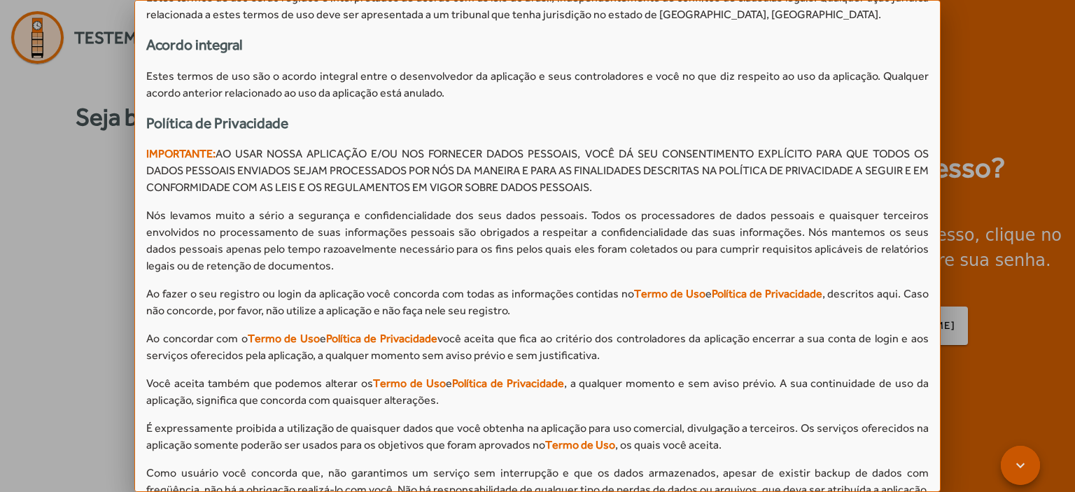
click at [1022, 467] on span at bounding box center [1021, 466] width 34 height 34
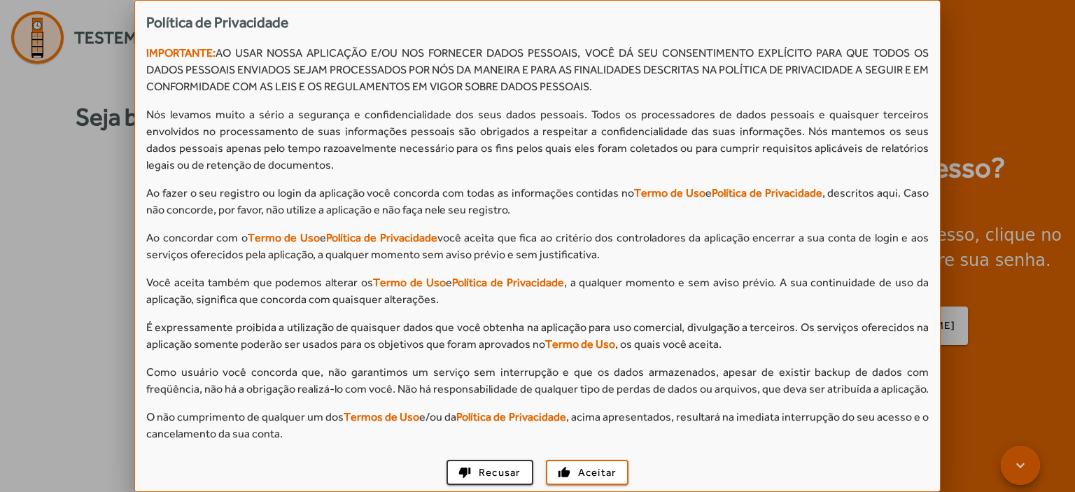
click at [1022, 467] on span at bounding box center [1021, 466] width 34 height 34
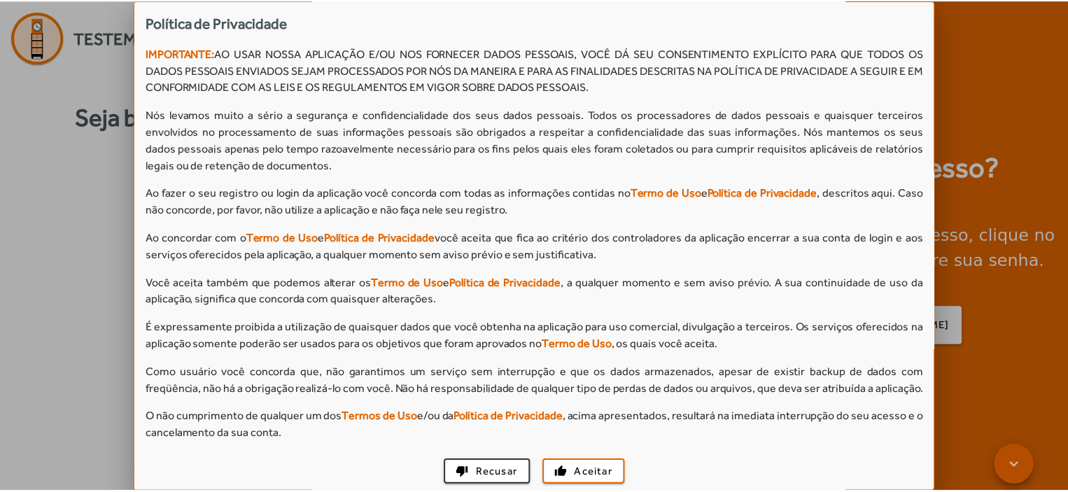
scroll to position [1265, 0]
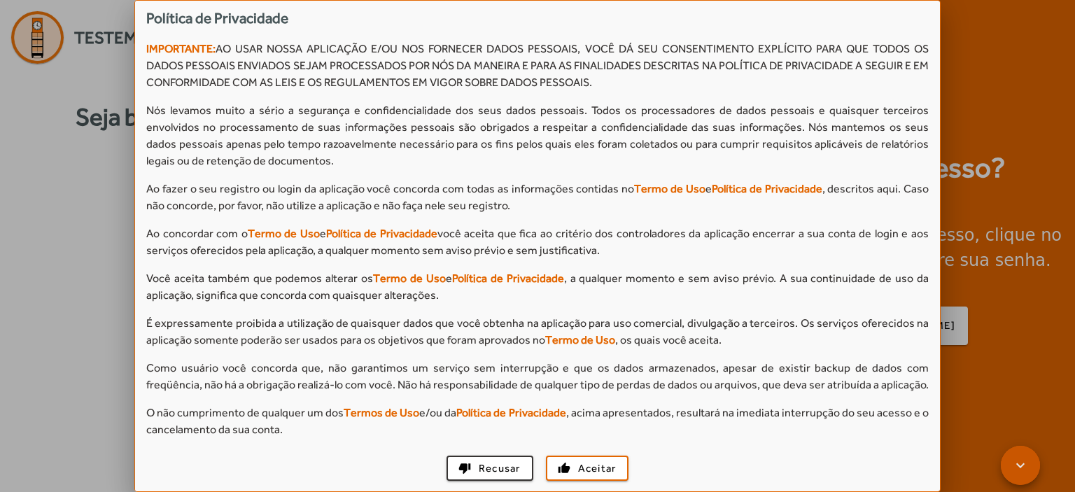
click at [1022, 467] on span at bounding box center [1021, 466] width 34 height 34
click at [604, 470] on span "Aceitar" at bounding box center [597, 468] width 38 height 16
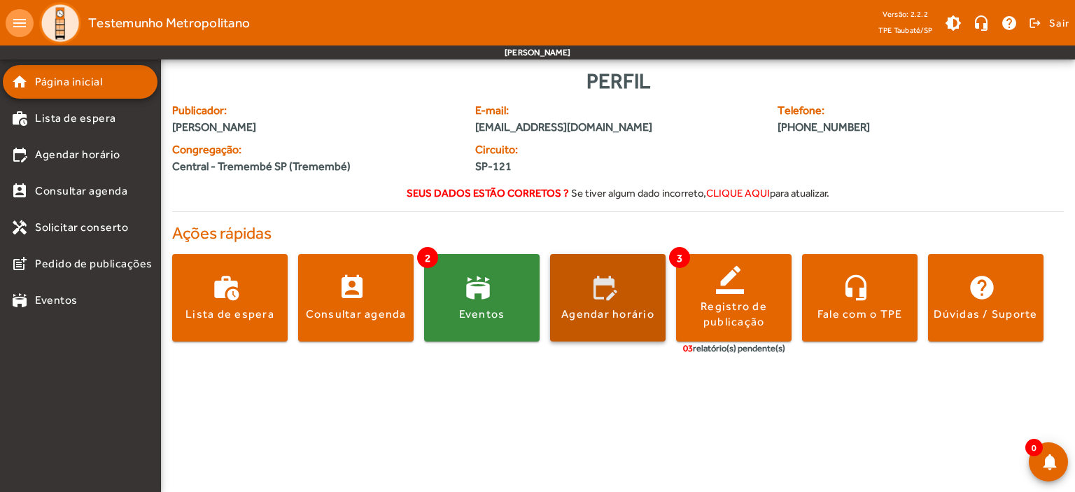
click at [597, 304] on span at bounding box center [607, 298] width 115 height 34
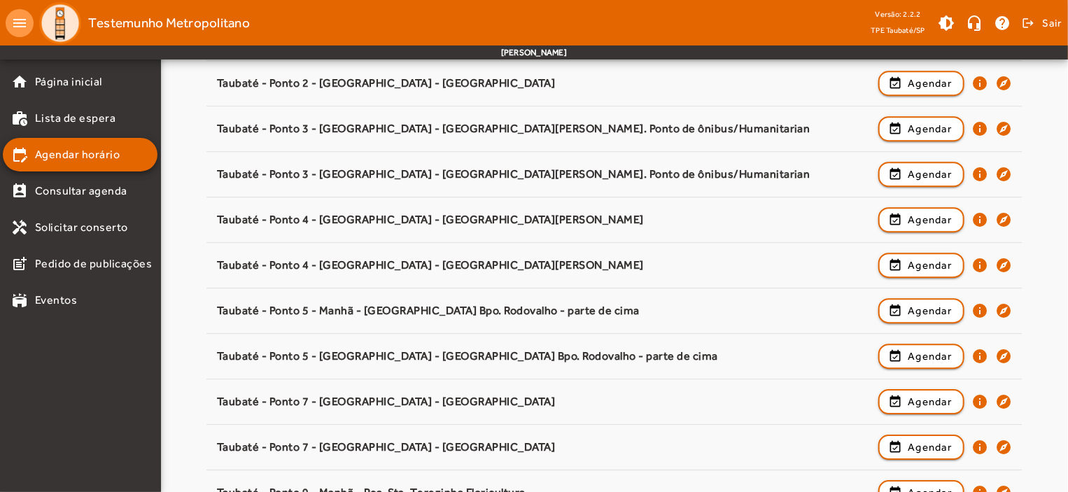
scroll to position [2153, 0]
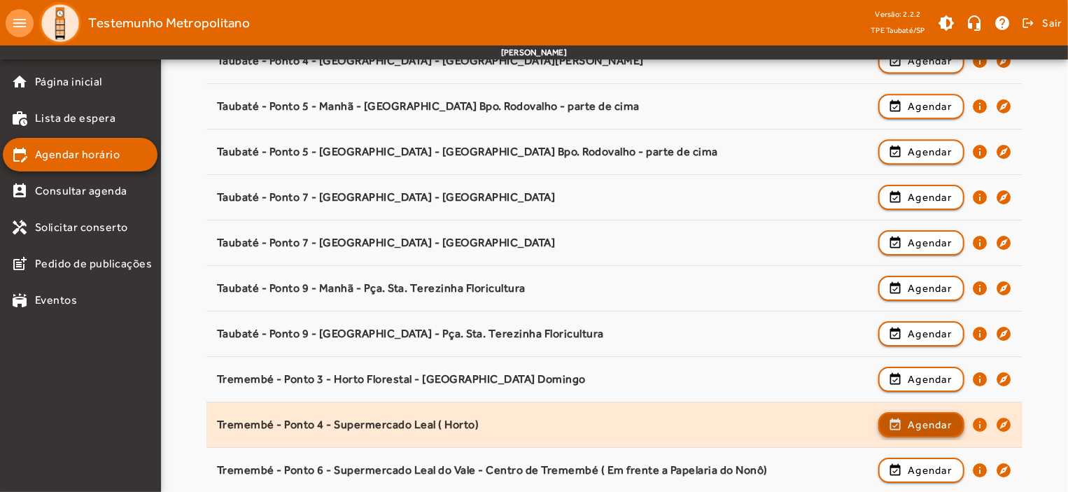
click at [918, 416] on span "Agendar" at bounding box center [930, 424] width 44 height 17
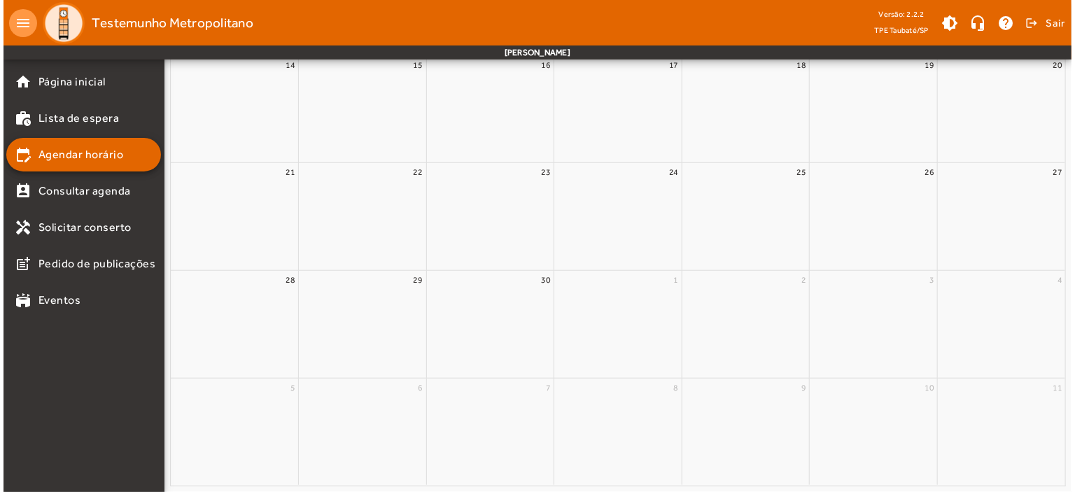
scroll to position [0, 0]
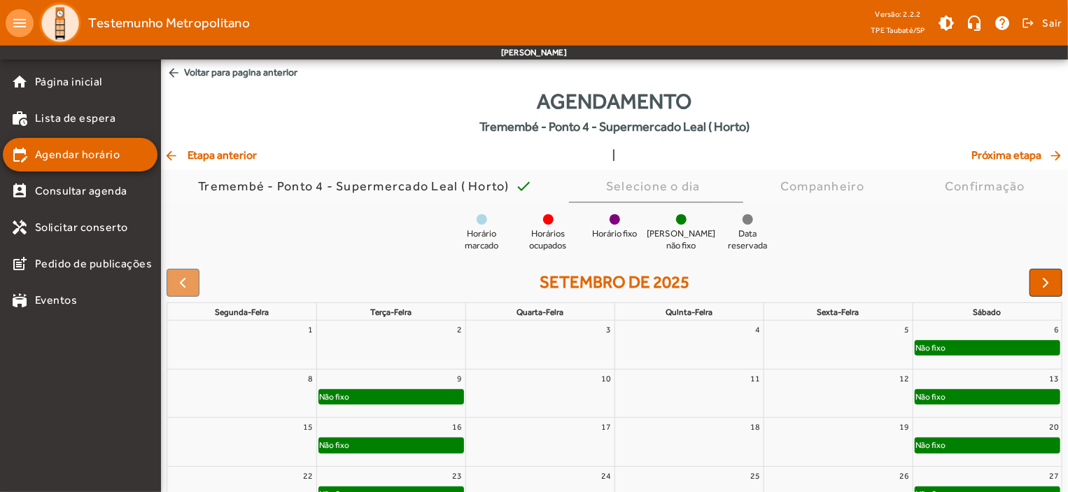
click at [971, 347] on div "Não fixo" at bounding box center [987, 348] width 145 height 14
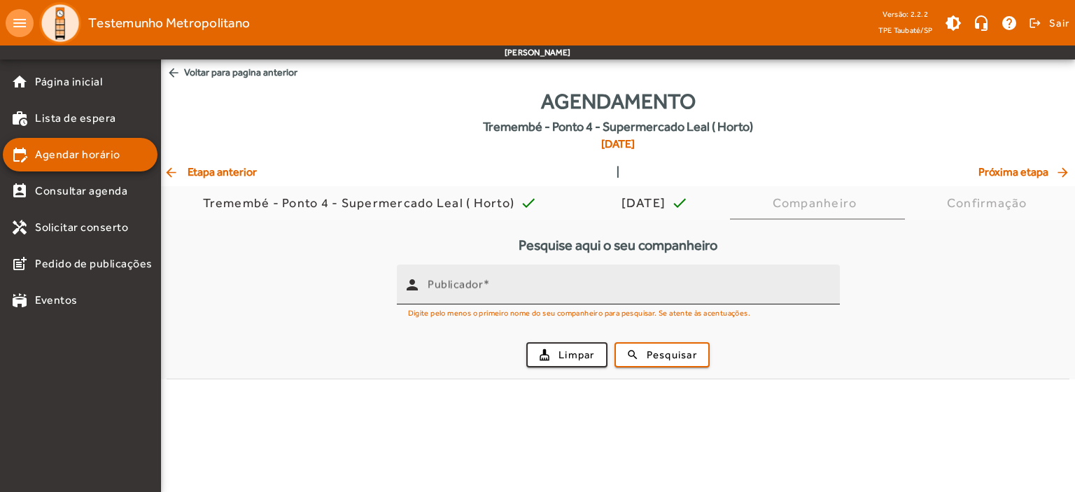
click at [456, 288] on mat-label "Publicador" at bounding box center [455, 284] width 55 height 13
click at [456, 288] on input "Publicador" at bounding box center [628, 290] width 401 height 17
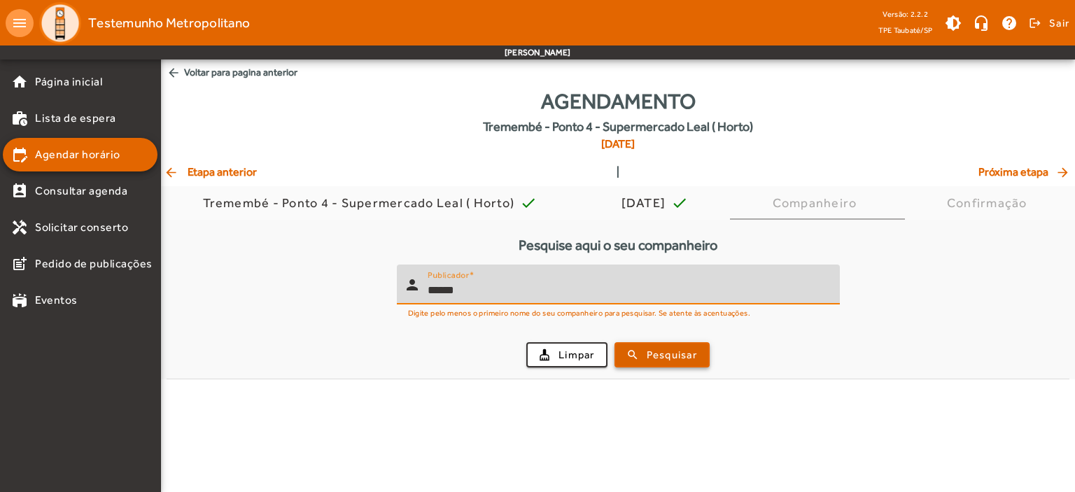
type input "******"
click at [653, 346] on span "submit" at bounding box center [662, 355] width 92 height 34
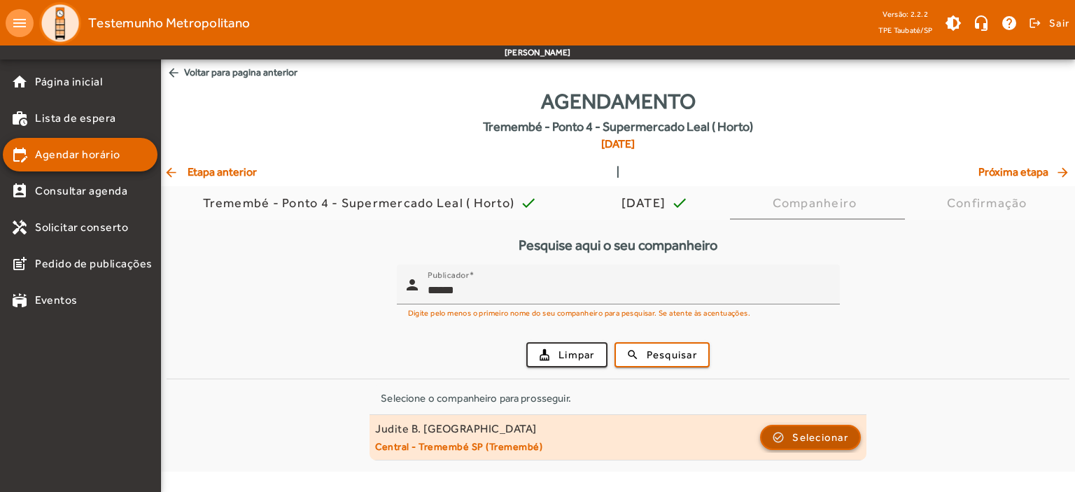
click at [826, 435] on span "Selecionar" at bounding box center [820, 437] width 56 height 17
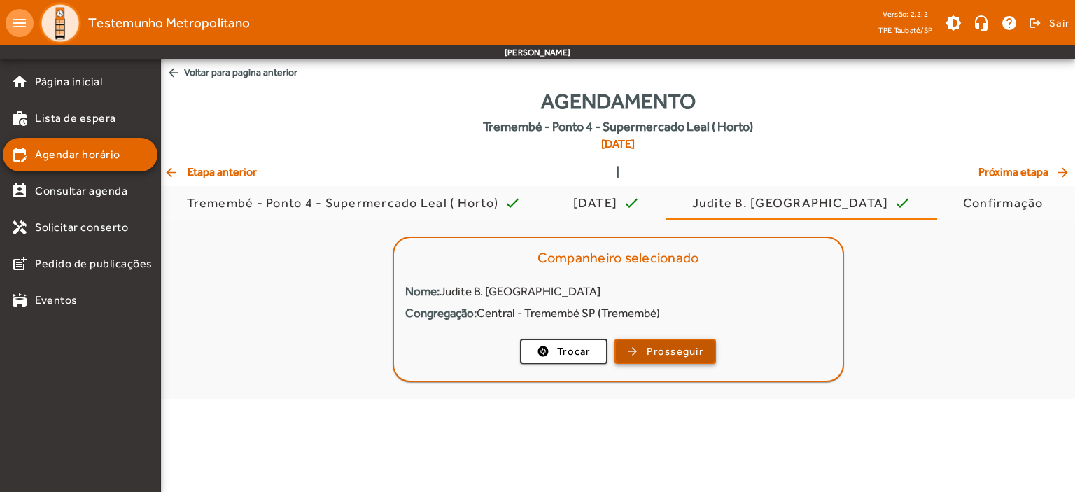
click at [691, 355] on span "Prosseguir" at bounding box center [675, 352] width 57 height 16
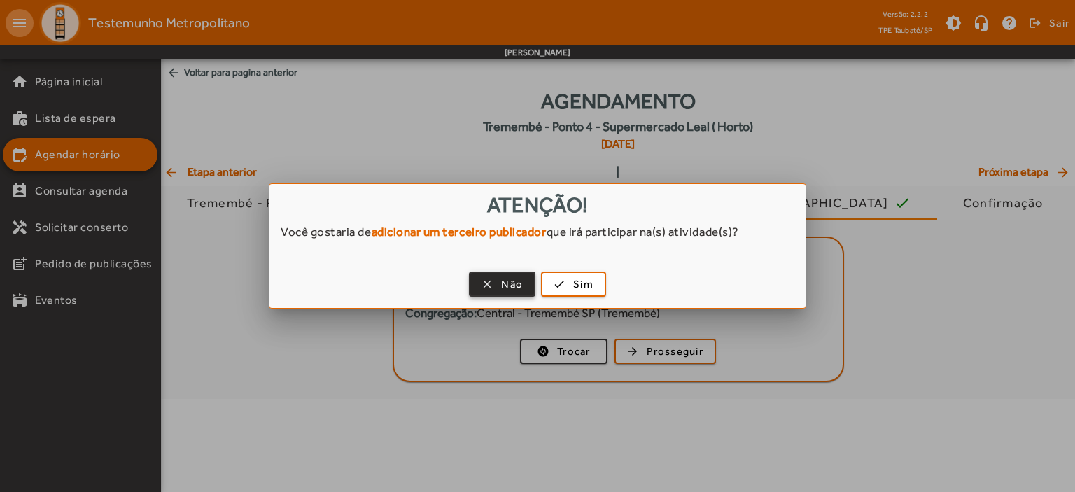
click at [509, 285] on span "Não" at bounding box center [512, 284] width 22 height 16
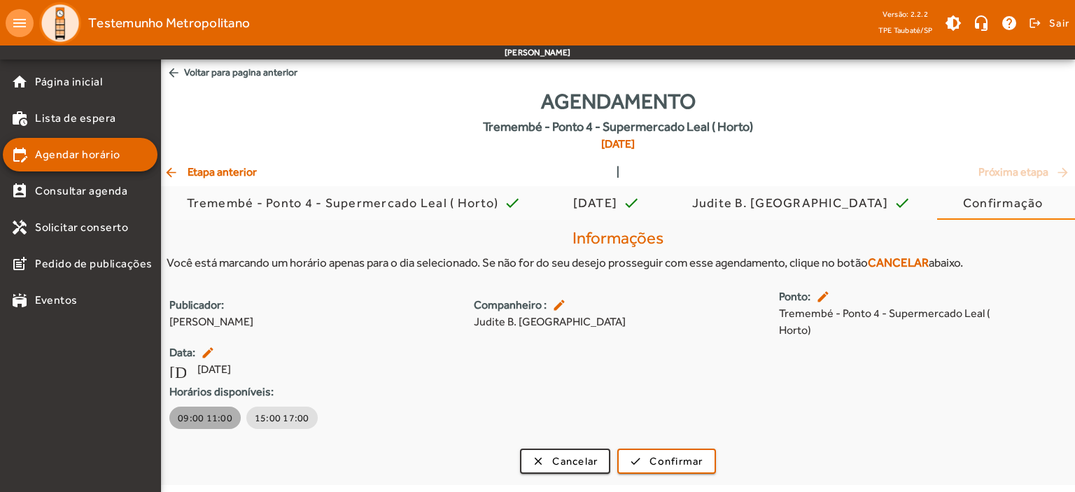
click at [216, 421] on span "09:00 11:00" at bounding box center [205, 418] width 55 height 14
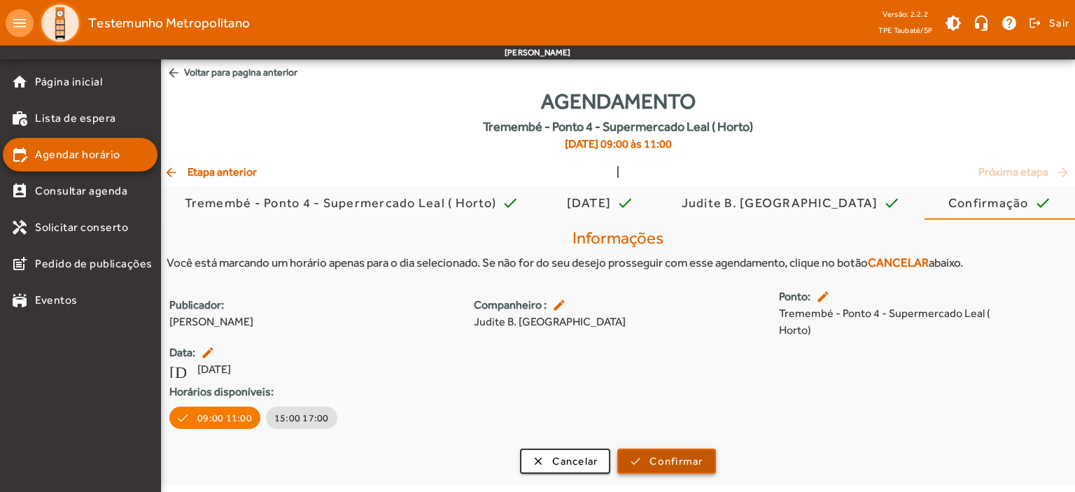
click at [658, 459] on span "Confirmar" at bounding box center [675, 461] width 53 height 16
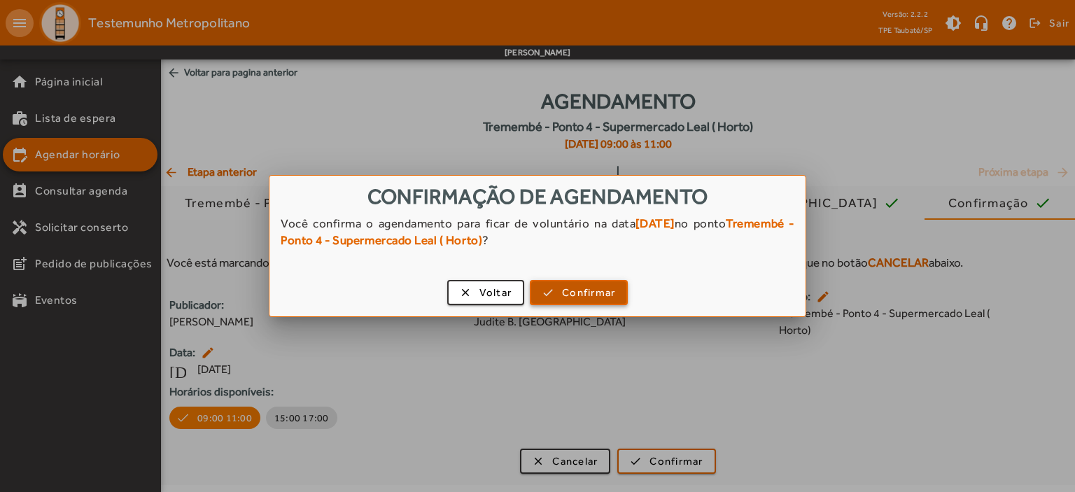
click at [571, 287] on span "Confirmar" at bounding box center [588, 293] width 53 height 16
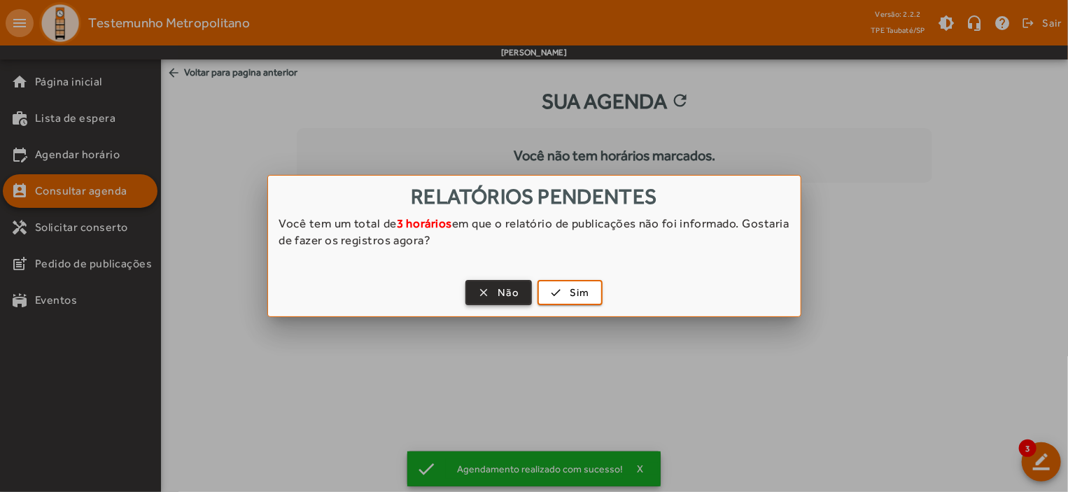
click at [509, 290] on span "Não" at bounding box center [509, 293] width 22 height 16
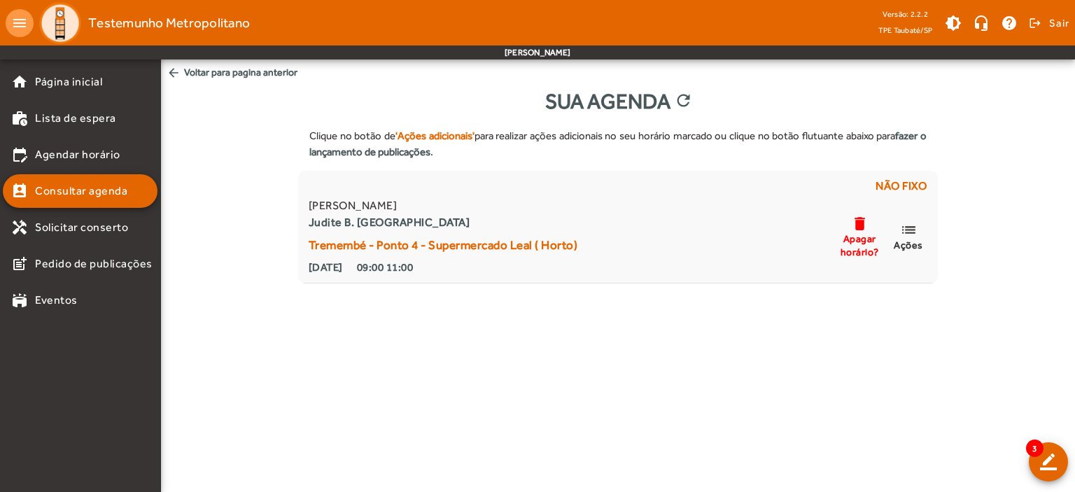
click at [176, 71] on mat-icon "arrow_back" at bounding box center [174, 73] width 14 height 14
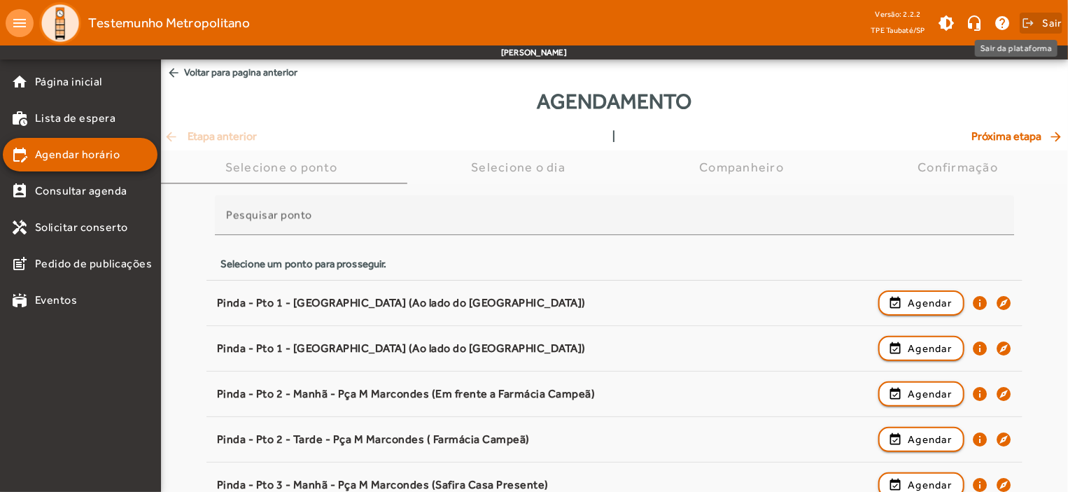
click at [1046, 16] on span "Sair" at bounding box center [1052, 23] width 20 height 22
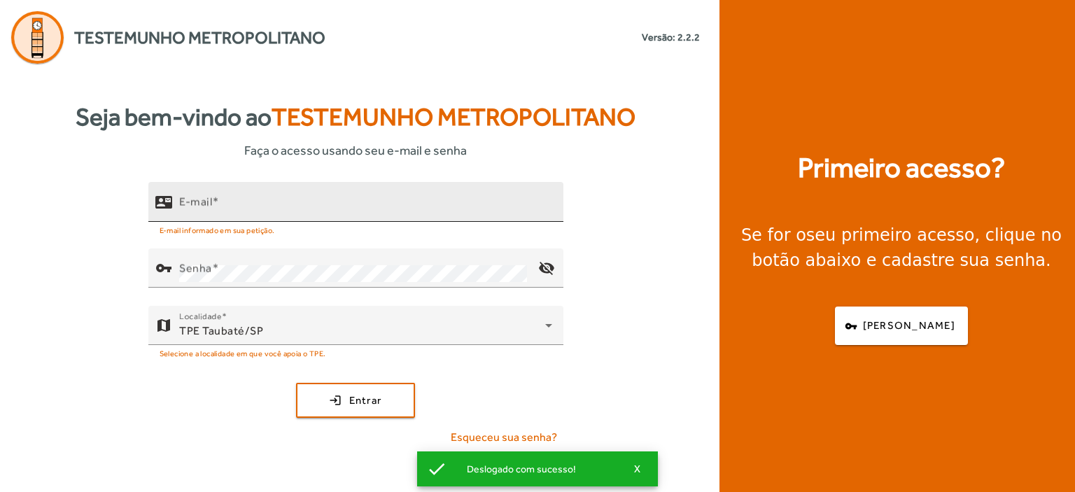
click at [192, 204] on mat-label "E-mail" at bounding box center [195, 201] width 33 height 13
click at [192, 204] on input "E-mail" at bounding box center [365, 207] width 373 height 17
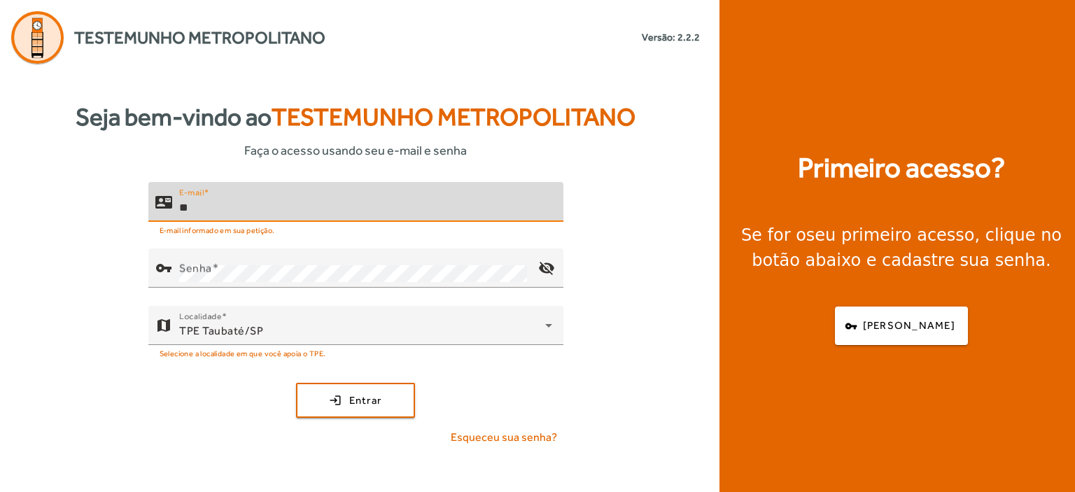
type input "*"
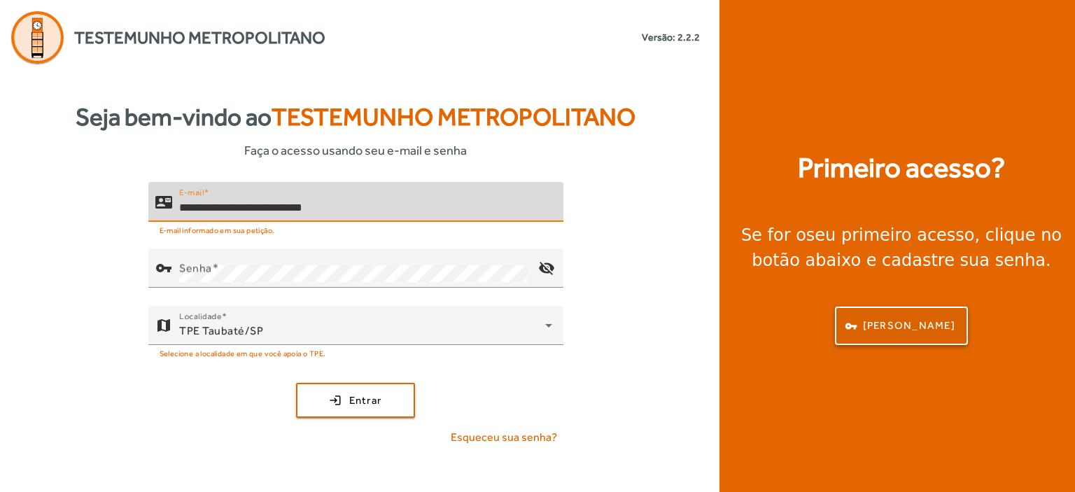
type input "**********"
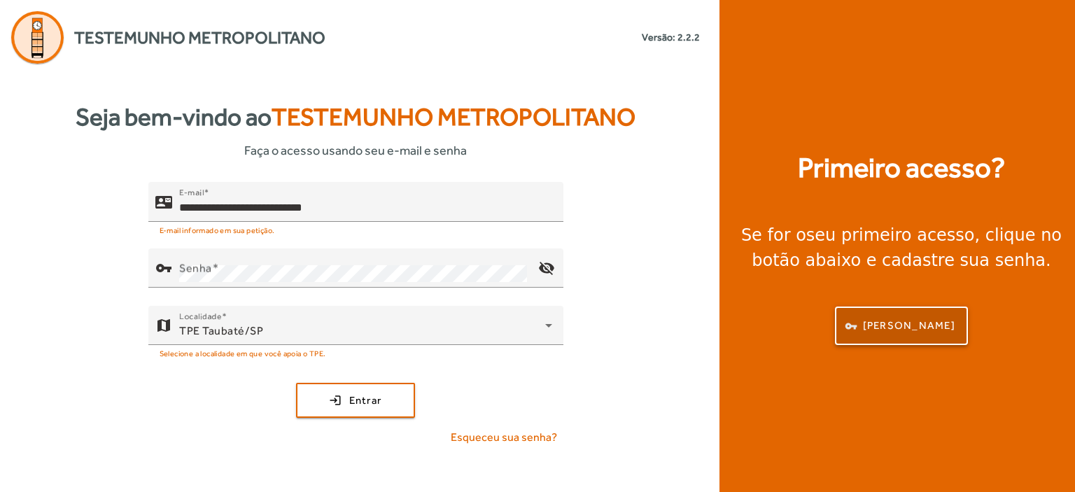
click at [883, 325] on span "[PERSON_NAME]" at bounding box center [909, 326] width 92 height 16
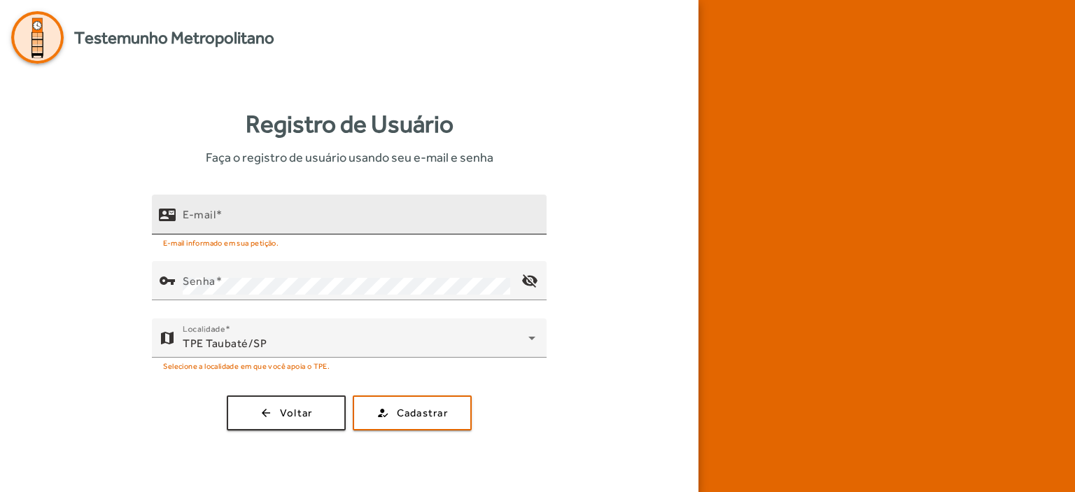
click at [202, 220] on mat-label "E-mail" at bounding box center [199, 214] width 33 height 13
click at [202, 220] on input "E-mail" at bounding box center [359, 220] width 353 height 17
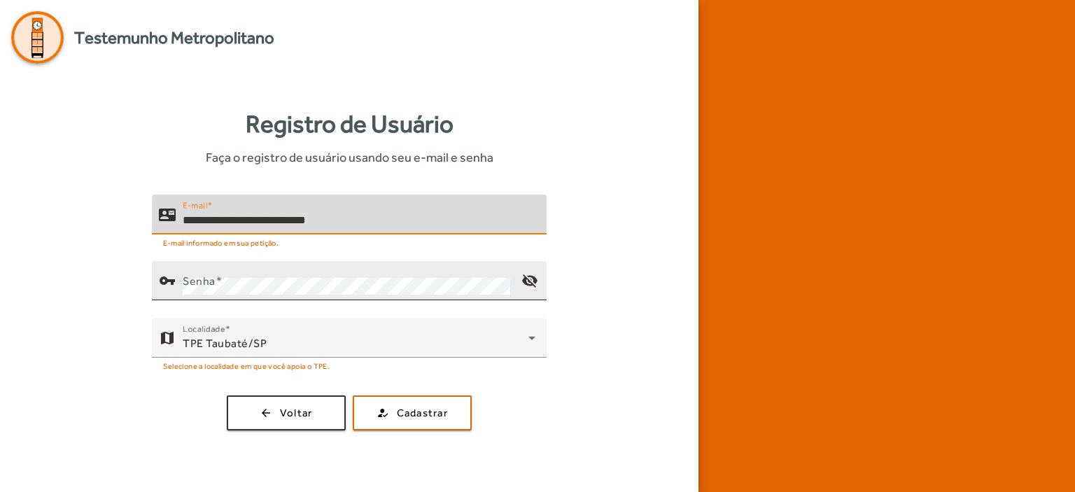
type input "**********"
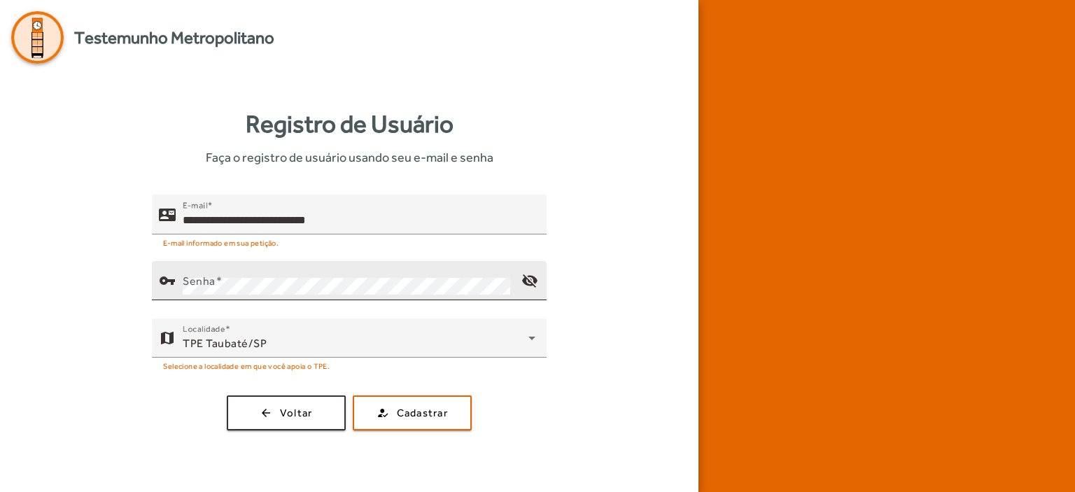
click at [181, 279] on div "vpn_key" at bounding box center [167, 280] width 31 height 31
click at [526, 275] on mat-icon "visibility_off" at bounding box center [530, 281] width 34 height 34
click at [413, 410] on span "Cadastrar" at bounding box center [422, 413] width 51 height 16
click at [321, 408] on span "button" at bounding box center [286, 413] width 116 height 34
